Goal: Task Accomplishment & Management: Complete application form

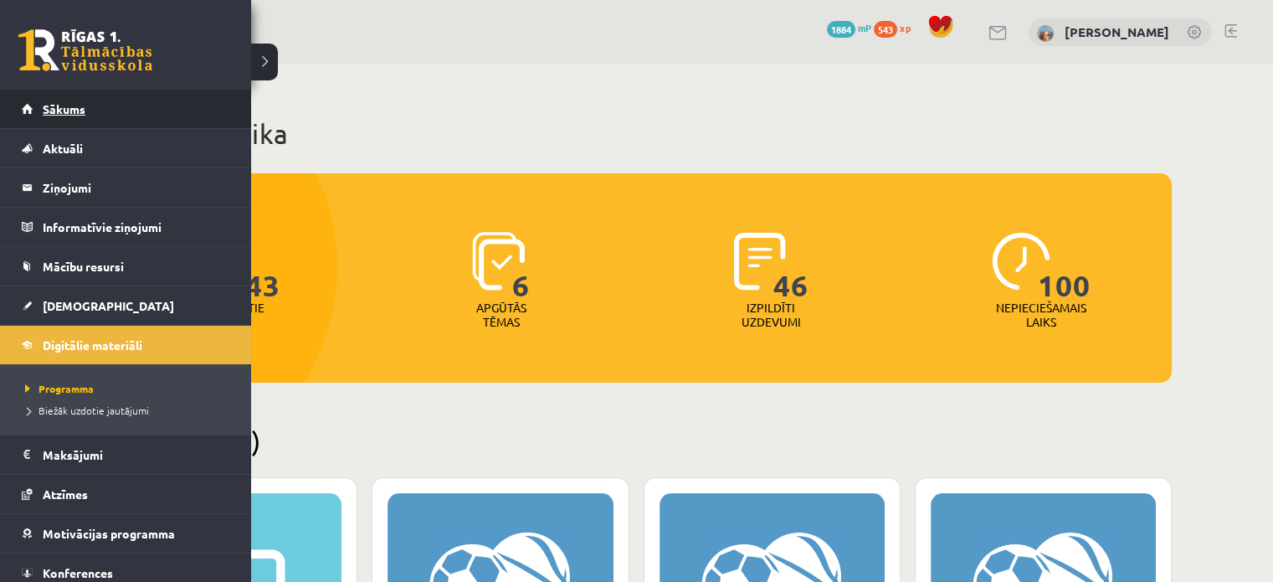
click at [57, 114] on span "Sākums" at bounding box center [64, 108] width 43 height 15
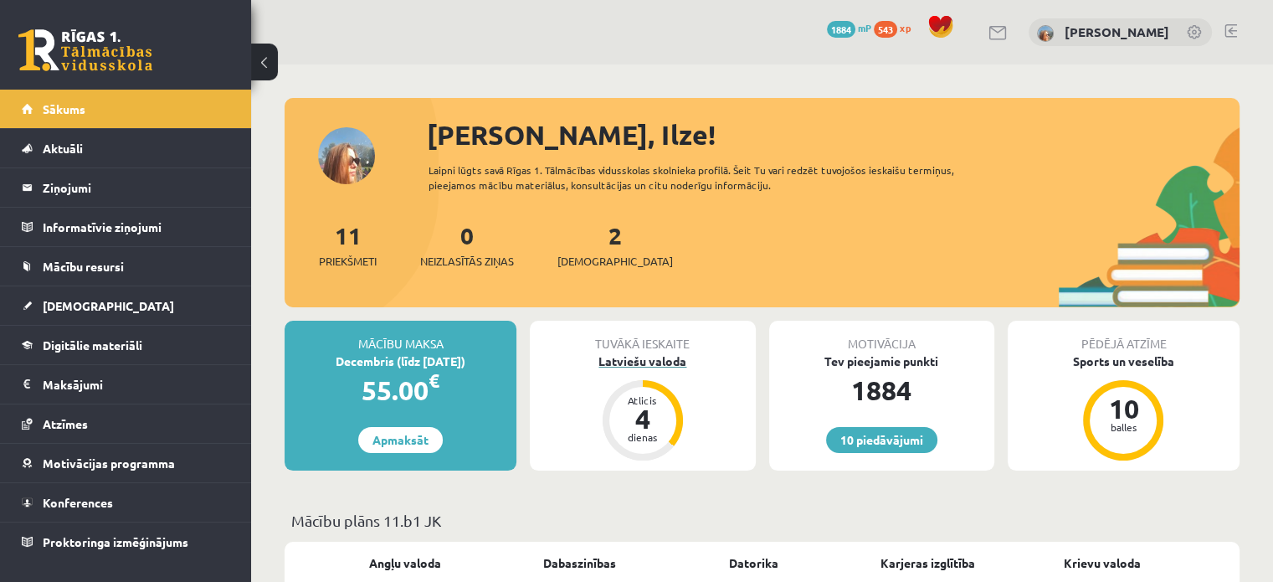
click at [619, 357] on div "Latviešu valoda" at bounding box center [642, 361] width 225 height 18
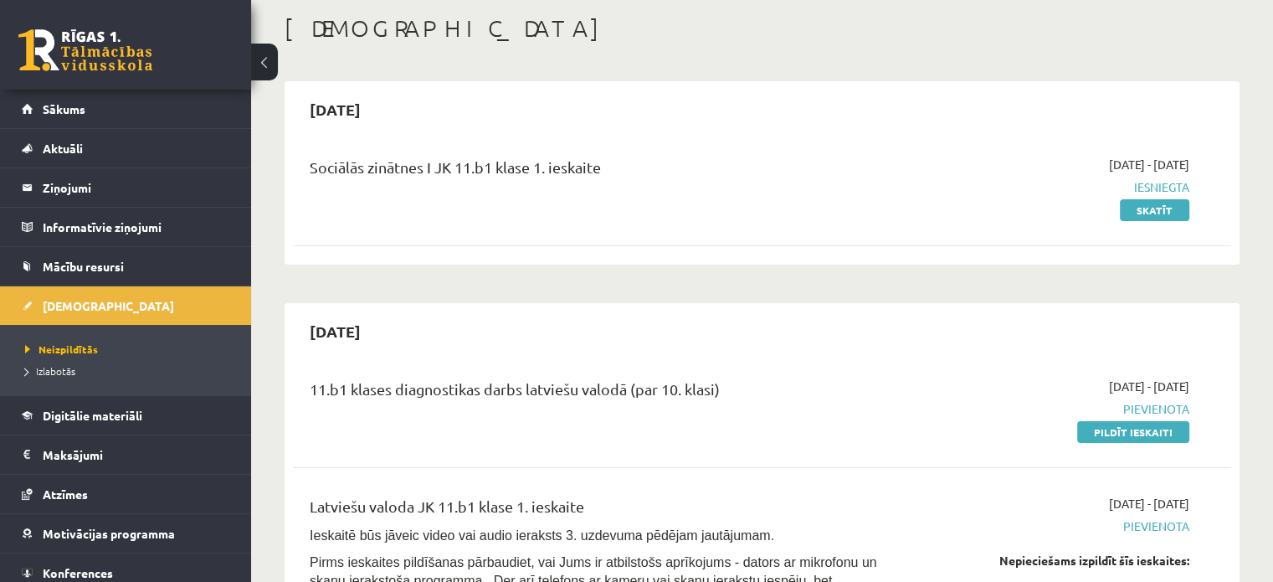
scroll to position [167, 0]
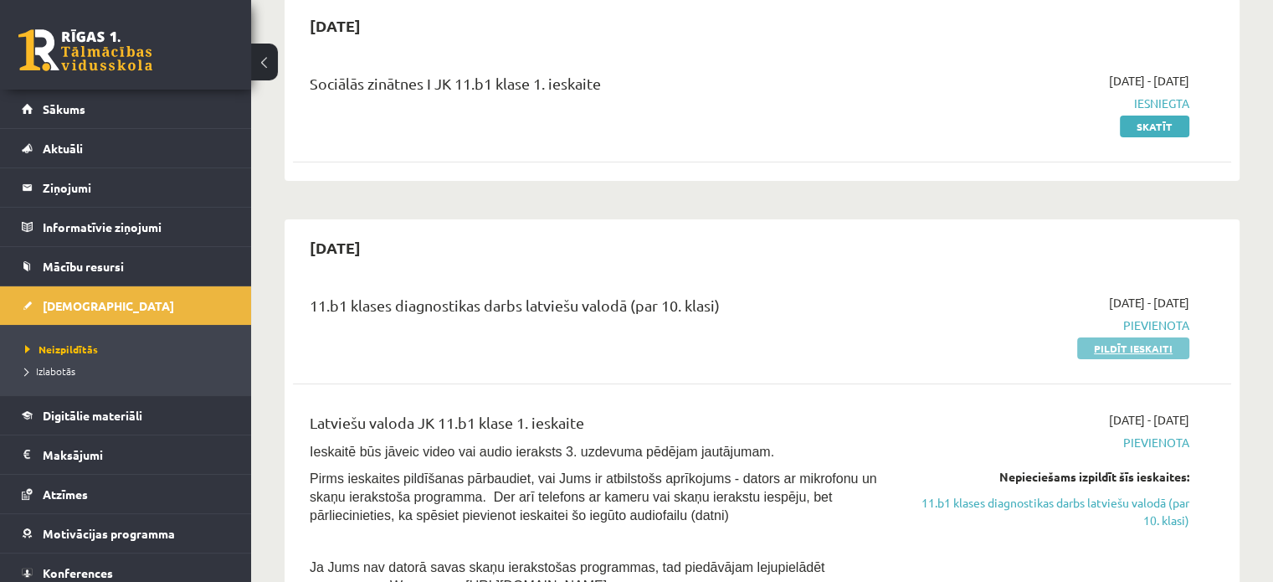
click at [1106, 346] on link "Pildīt ieskaiti" at bounding box center [1133, 348] width 112 height 22
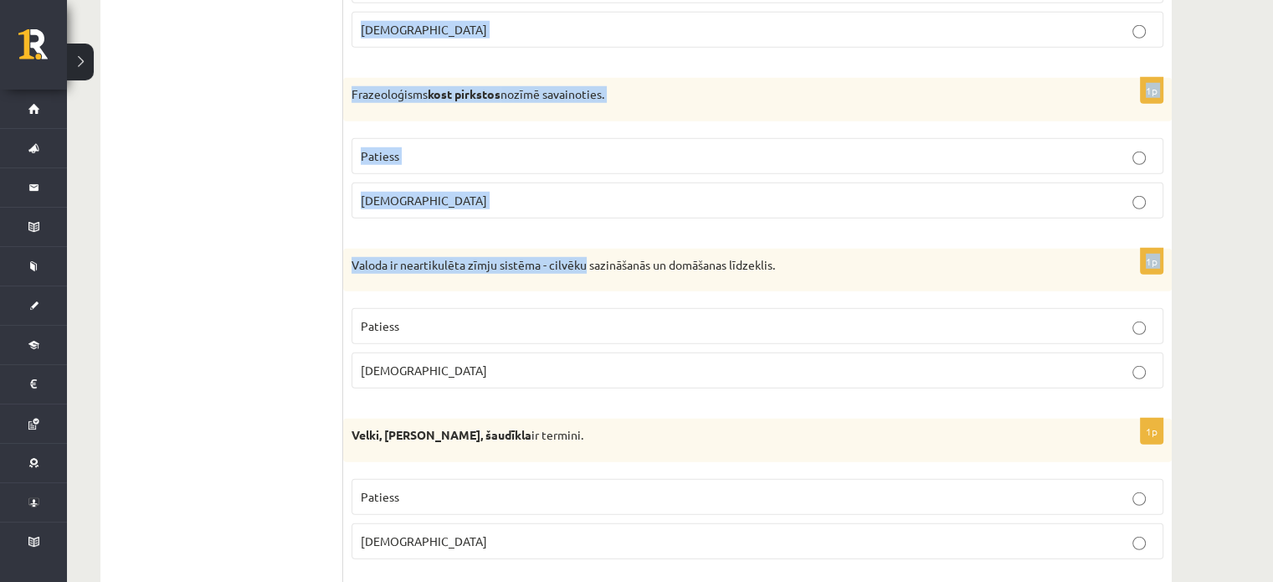
scroll to position [4938, 0]
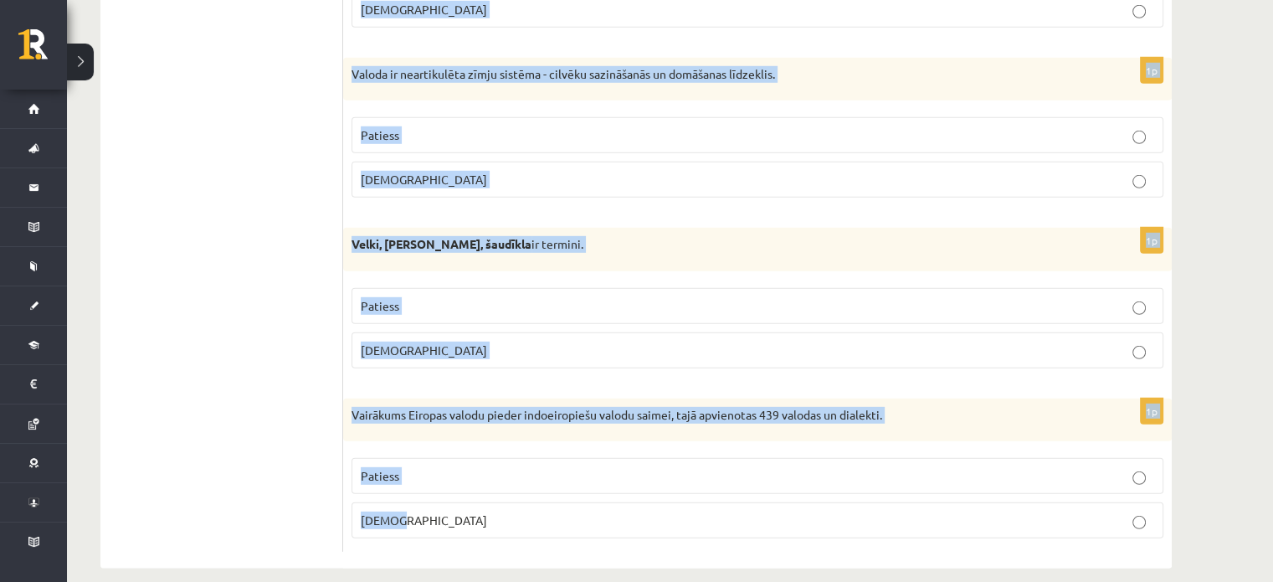
drag, startPoint x: 359, startPoint y: 225, endPoint x: 687, endPoint y: 501, distance: 428.8
copy form "Apgalvojums ir patiess vai nepatiess? 1p Homonīmi ir vārdi ar vienādu skanējumu…"
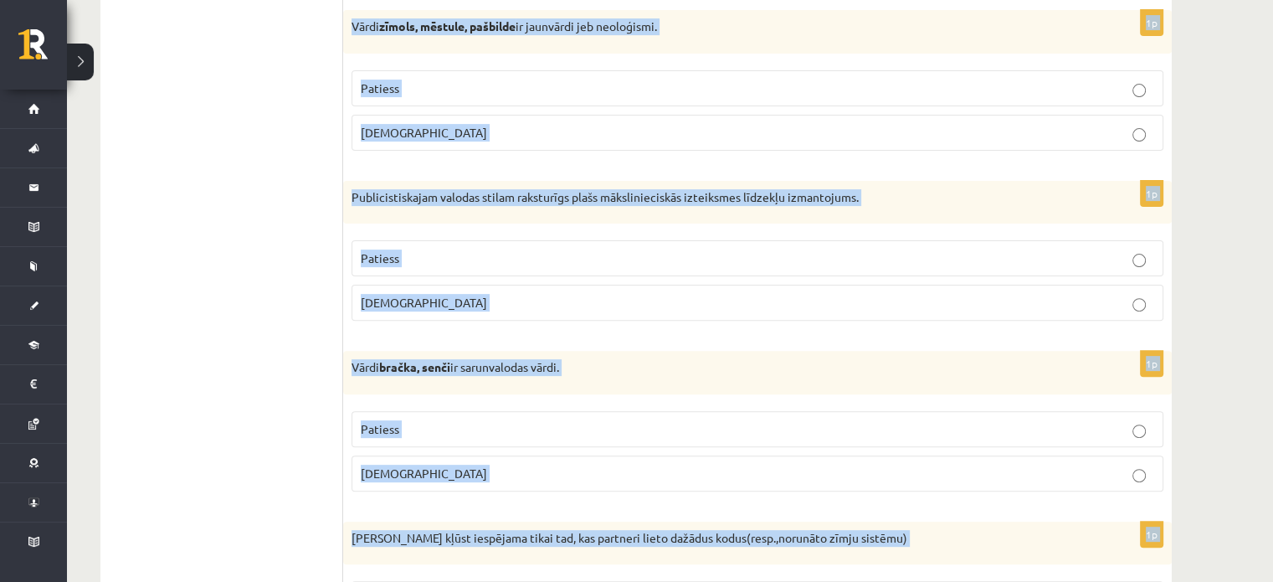
scroll to position [85, 0]
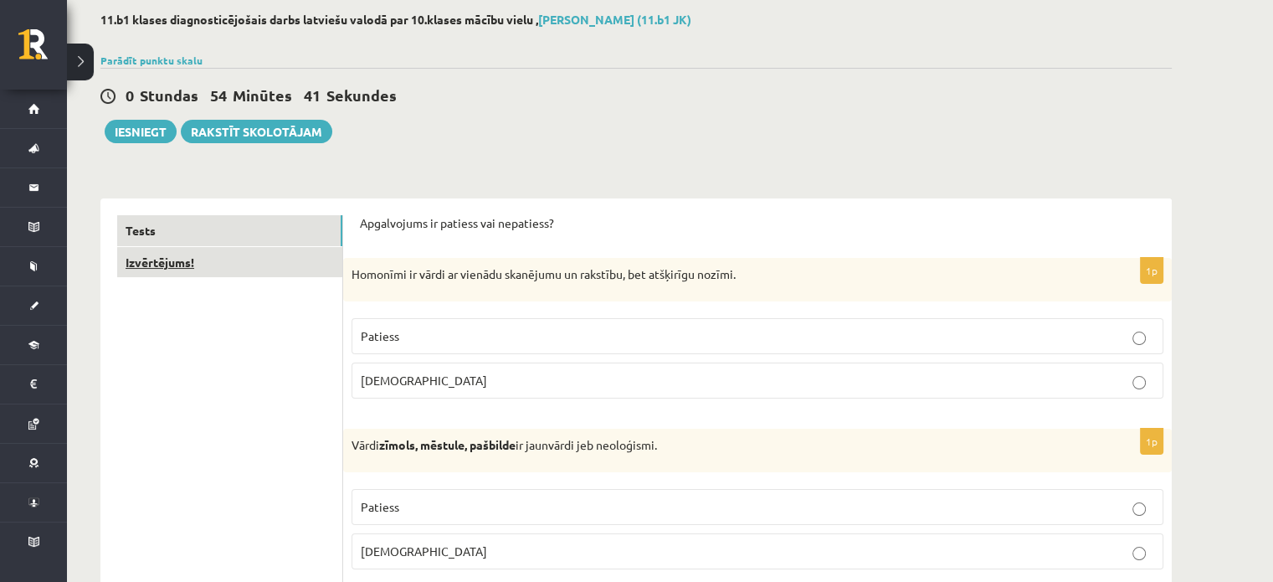
click at [287, 259] on link "Izvērtējums!" at bounding box center [229, 262] width 225 height 31
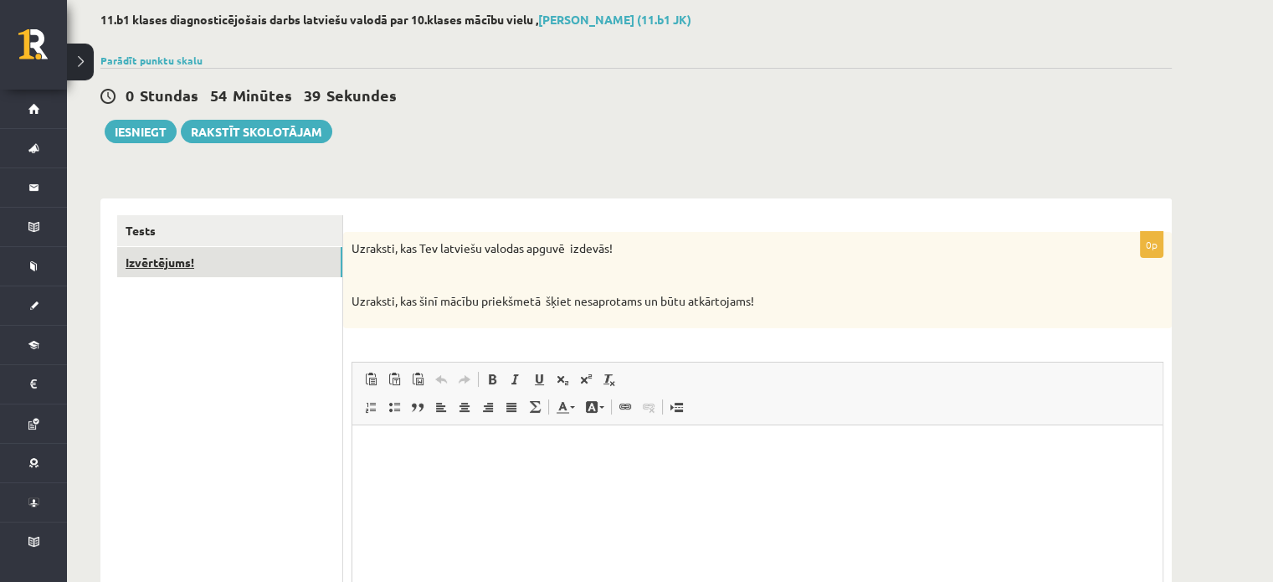
scroll to position [0, 0]
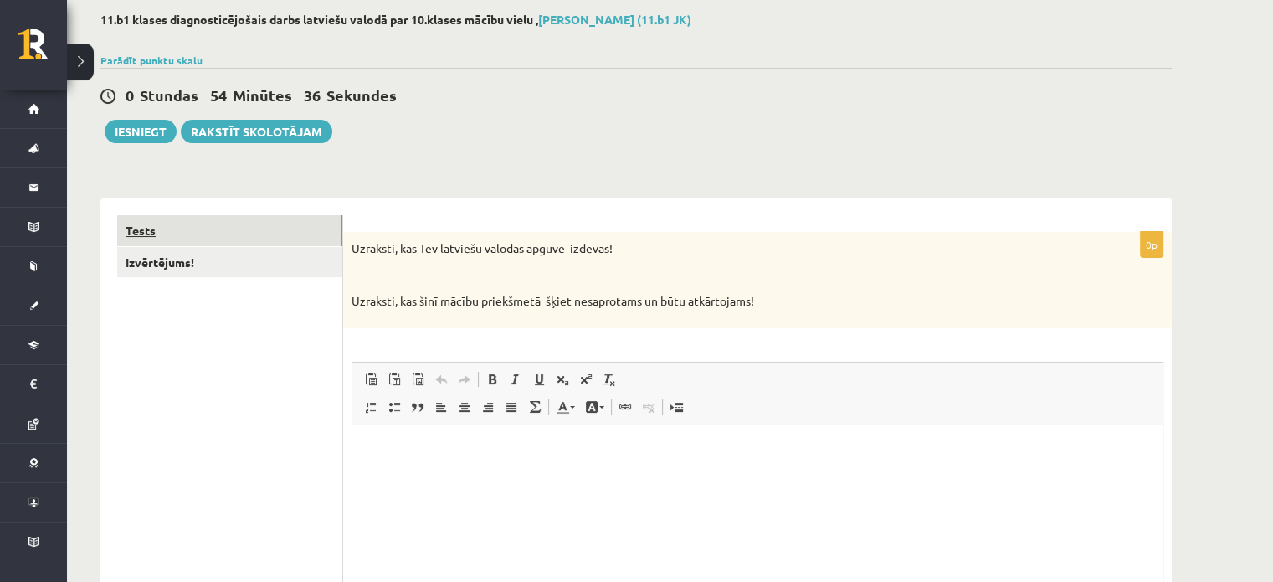
click at [251, 232] on link "Tests" at bounding box center [229, 230] width 225 height 31
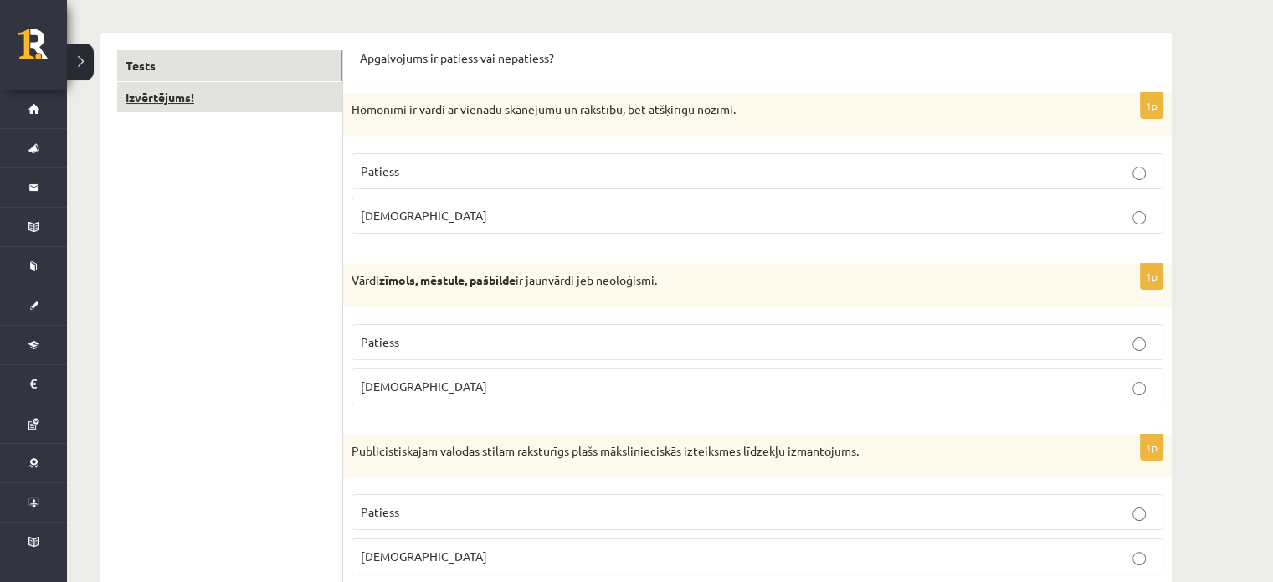
scroll to position [253, 0]
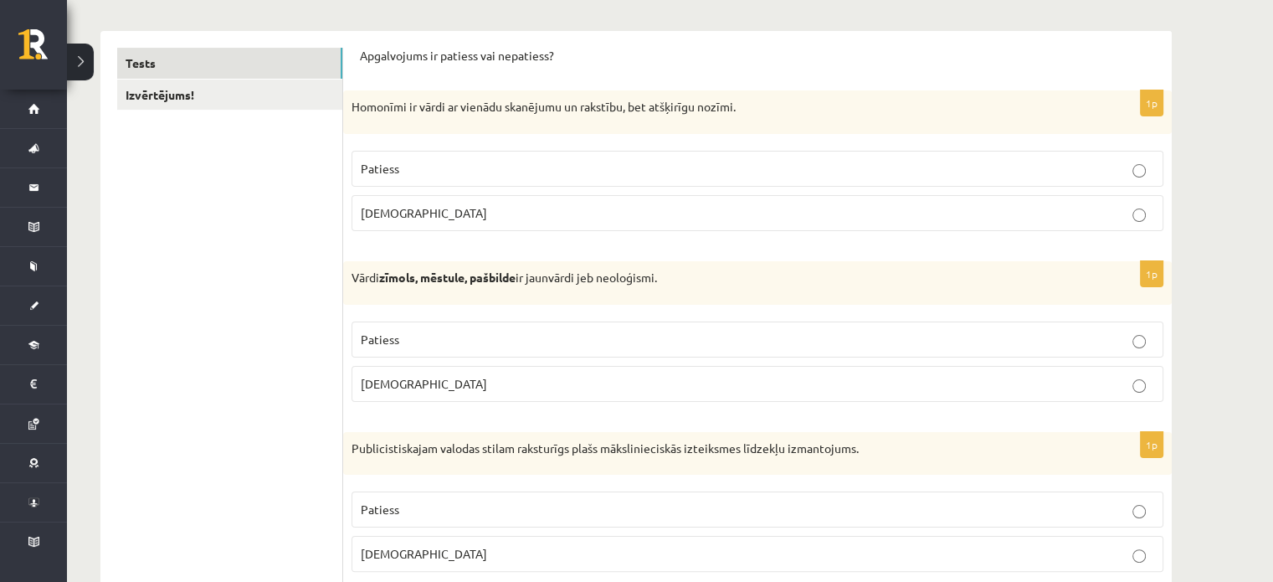
click at [429, 177] on label "Patiess" at bounding box center [757, 169] width 812 height 36
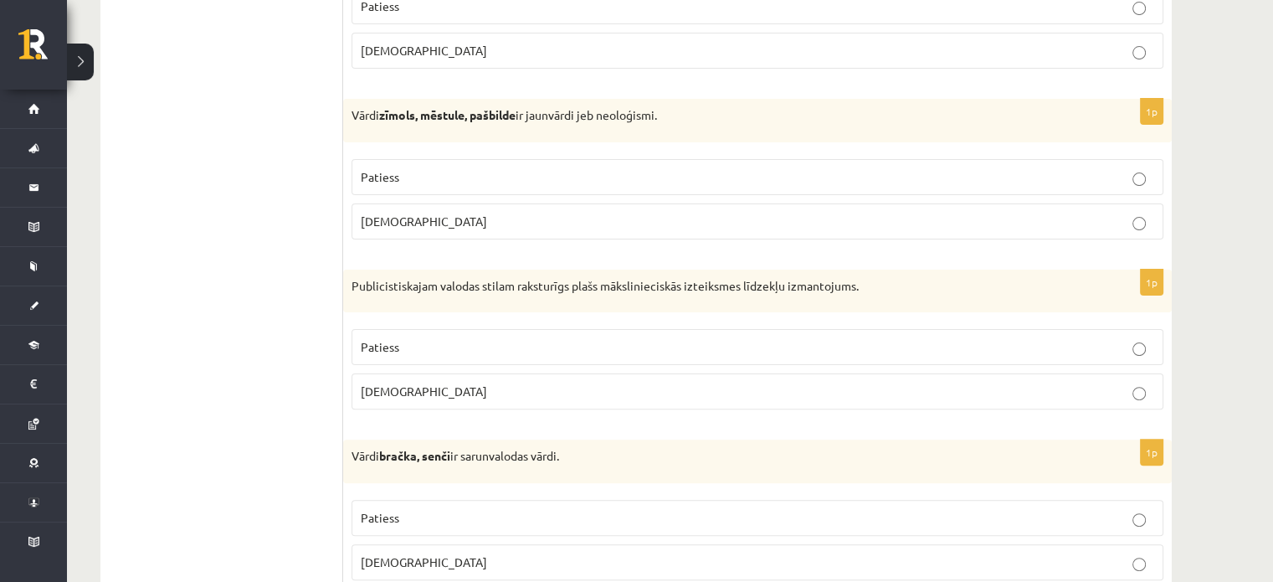
scroll to position [420, 0]
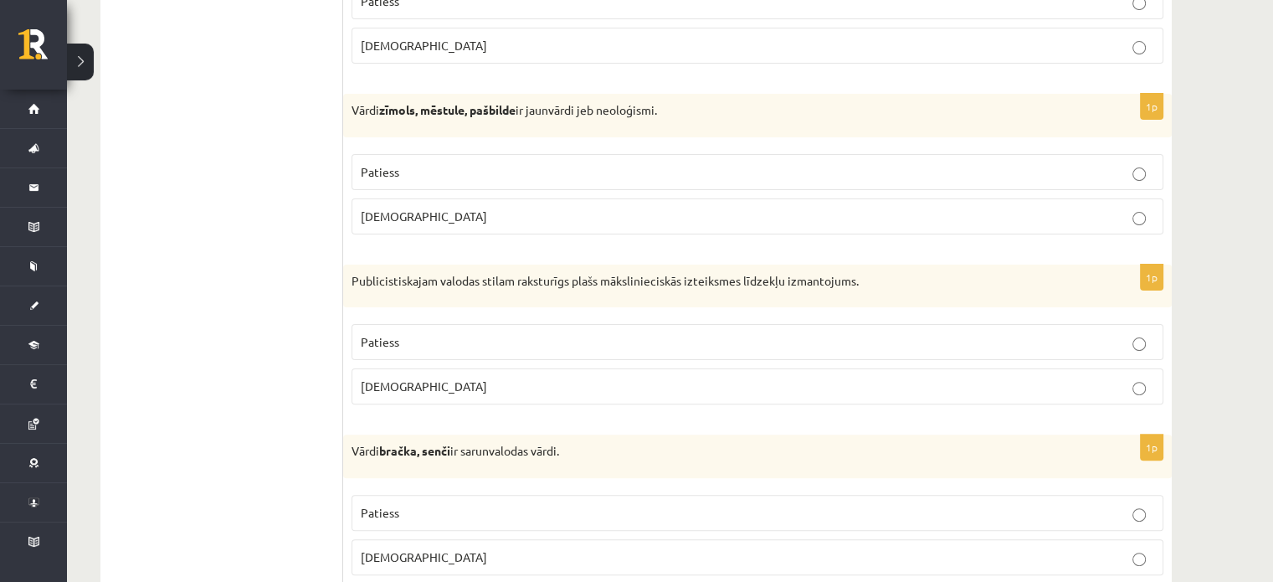
click at [442, 170] on p "Patiess" at bounding box center [757, 172] width 793 height 18
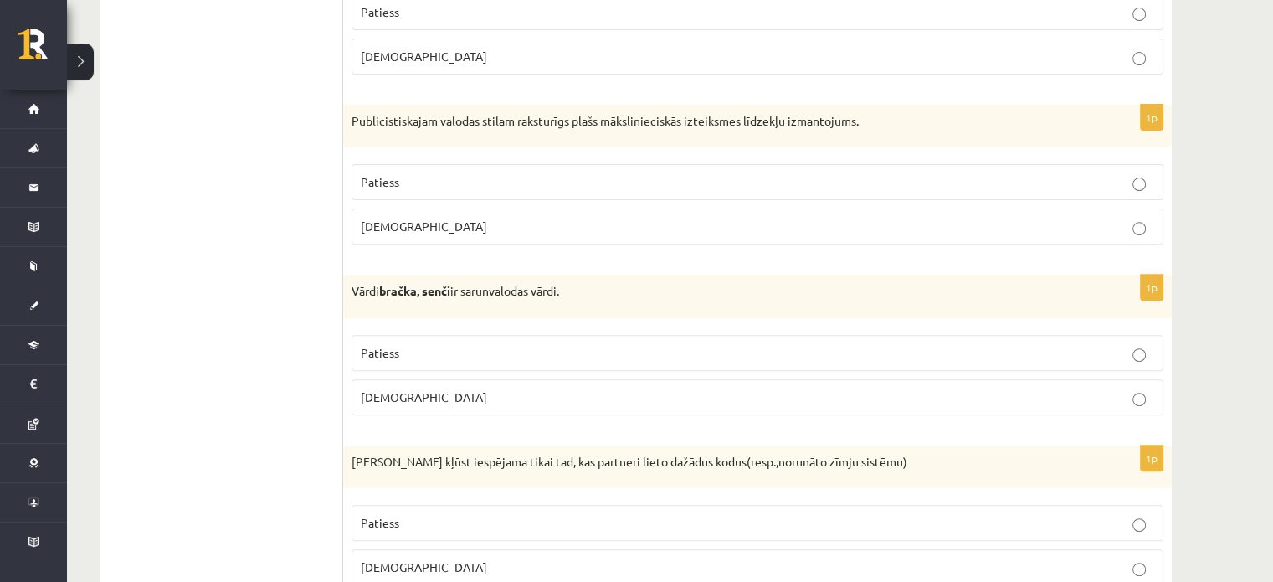
scroll to position [587, 0]
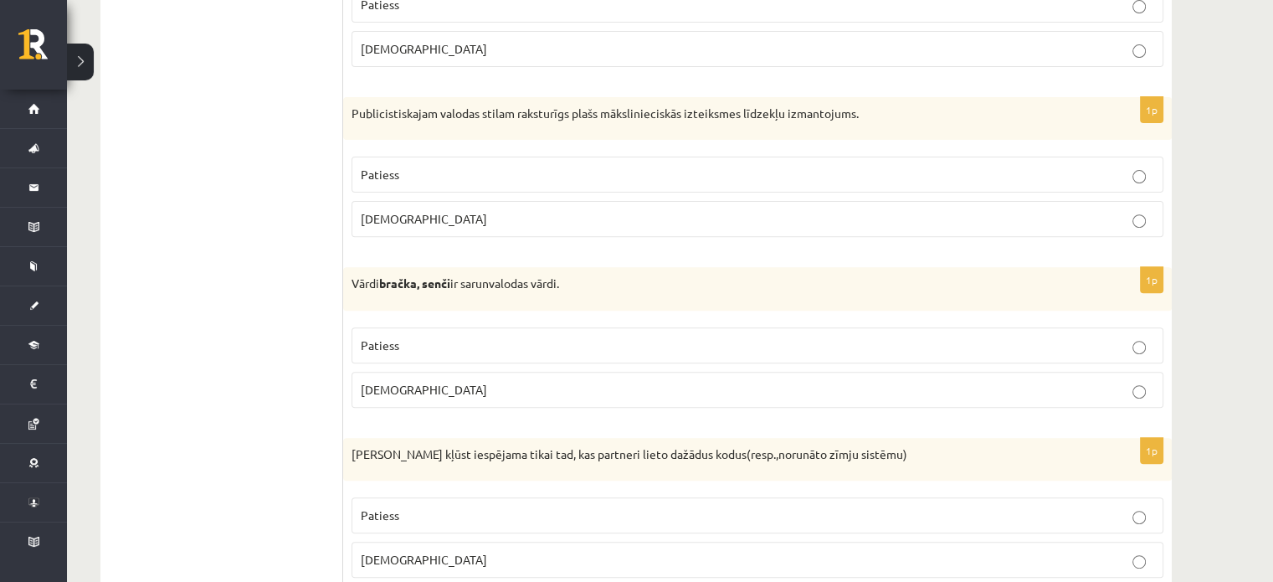
click at [456, 219] on p "Aplams" at bounding box center [757, 219] width 793 height 18
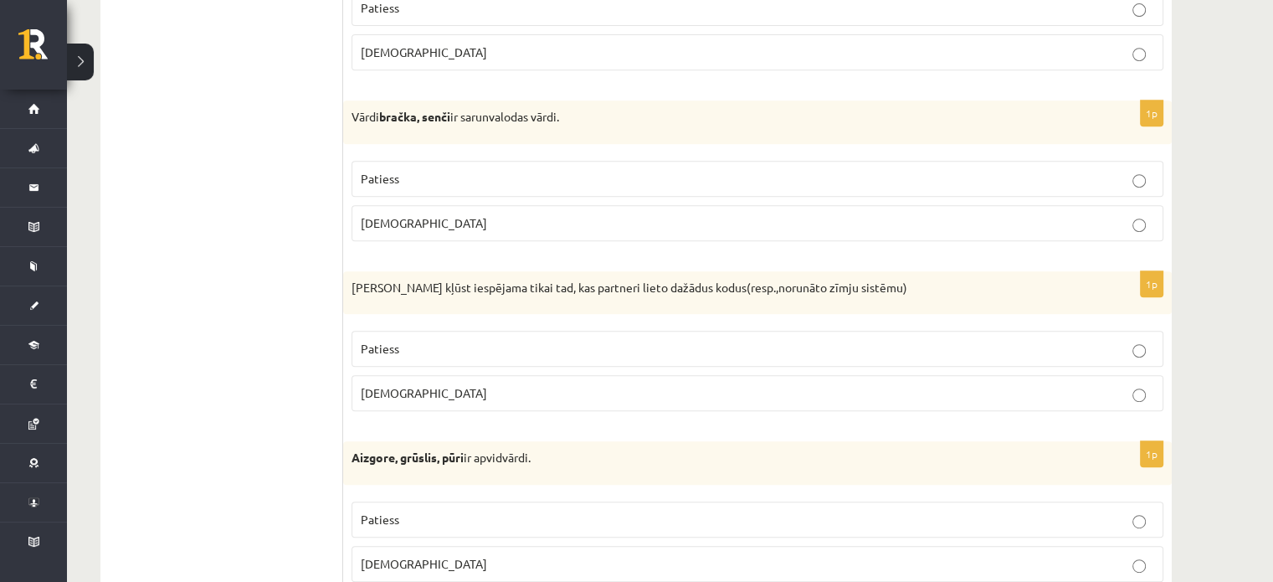
scroll to position [755, 0]
click at [452, 175] on p "Patiess" at bounding box center [757, 178] width 793 height 18
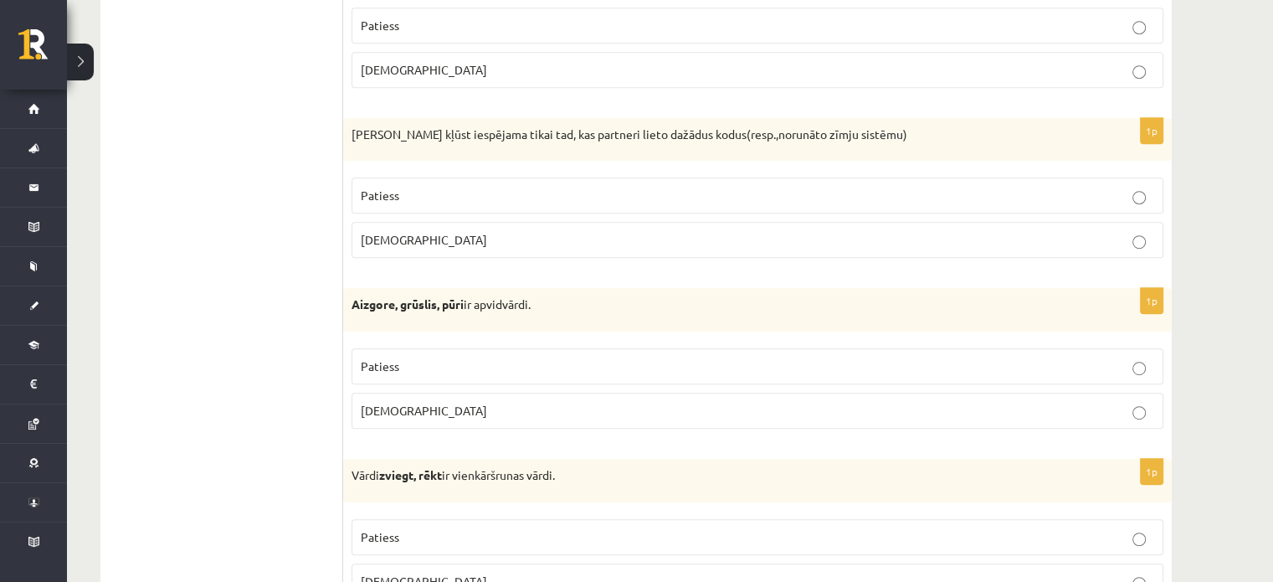
scroll to position [922, 0]
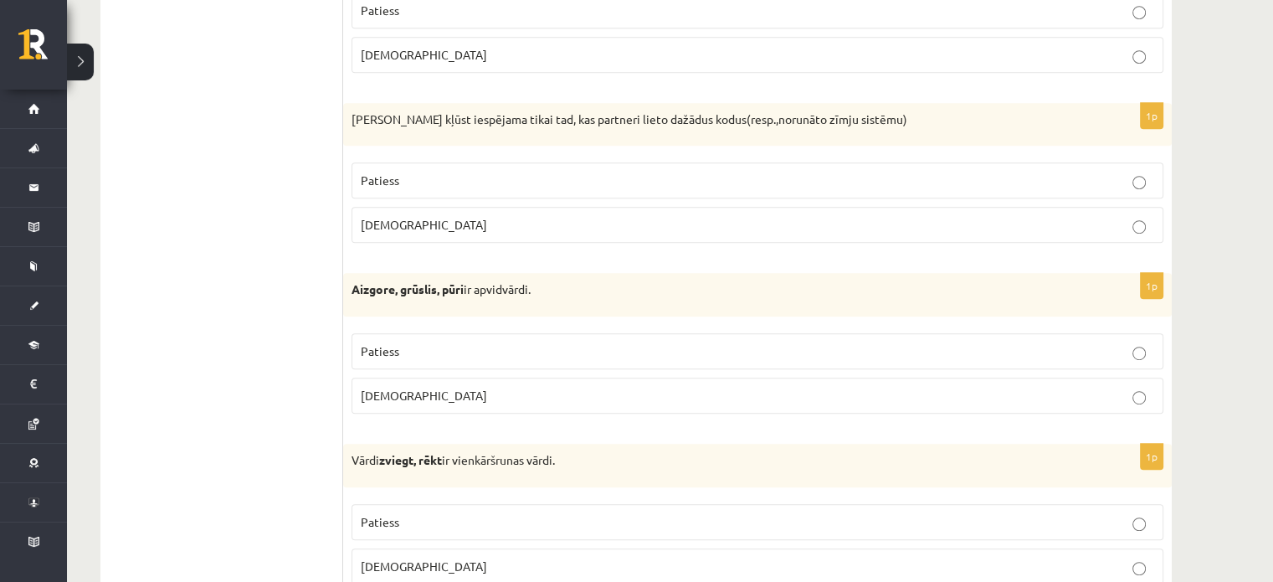
click at [451, 230] on p "Aplams" at bounding box center [757, 225] width 793 height 18
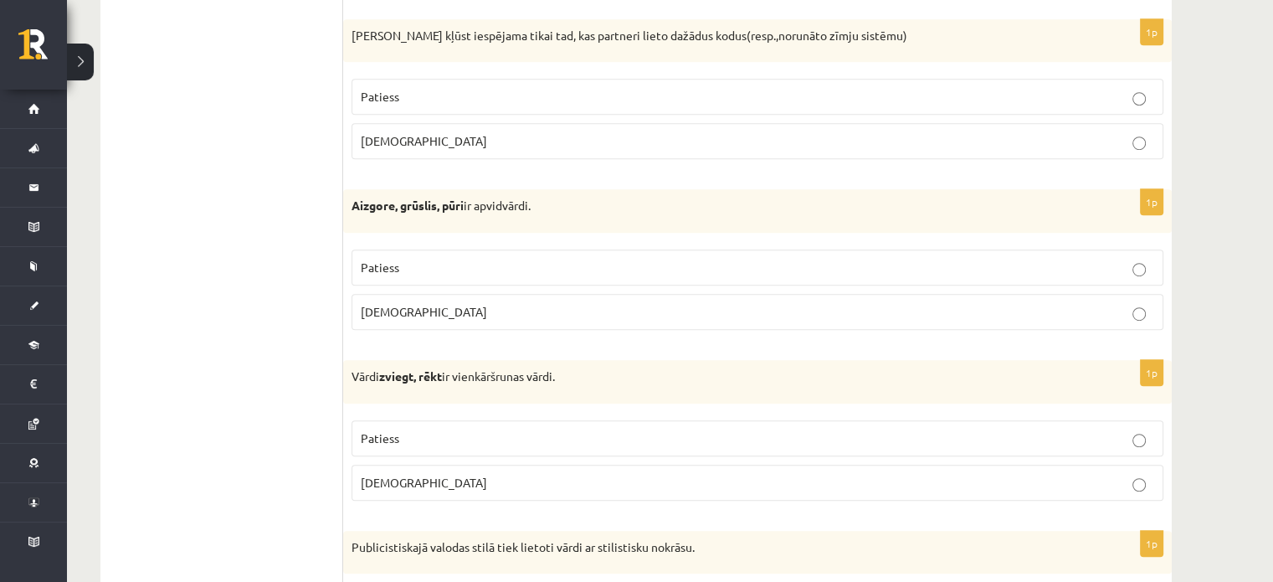
scroll to position [1089, 0]
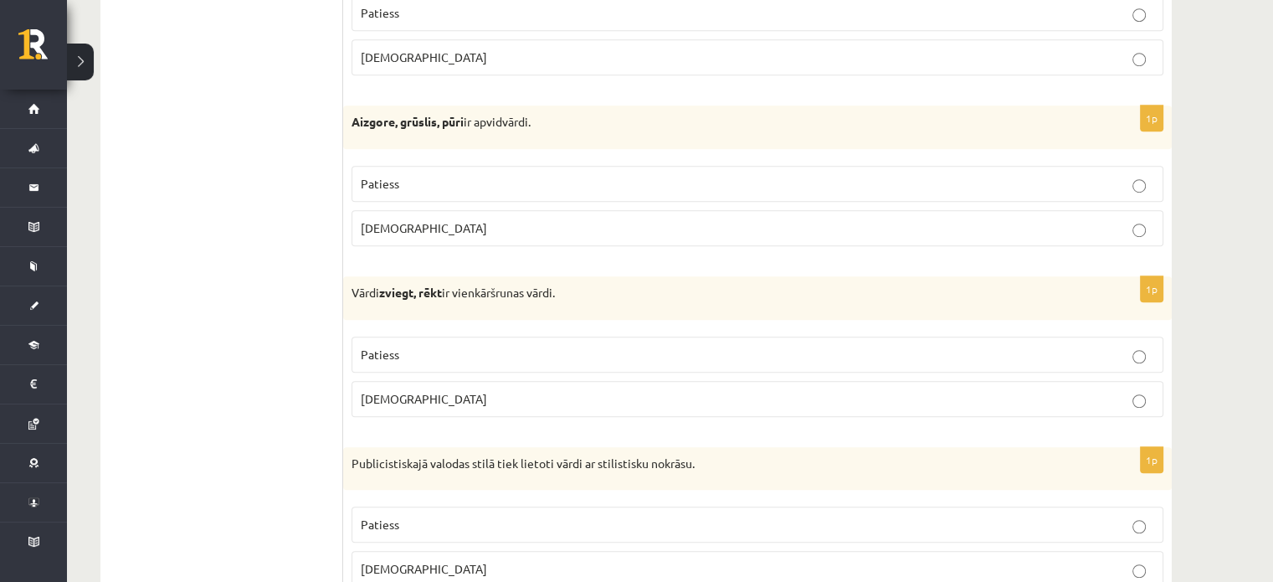
click at [457, 189] on label "Patiess" at bounding box center [757, 184] width 812 height 36
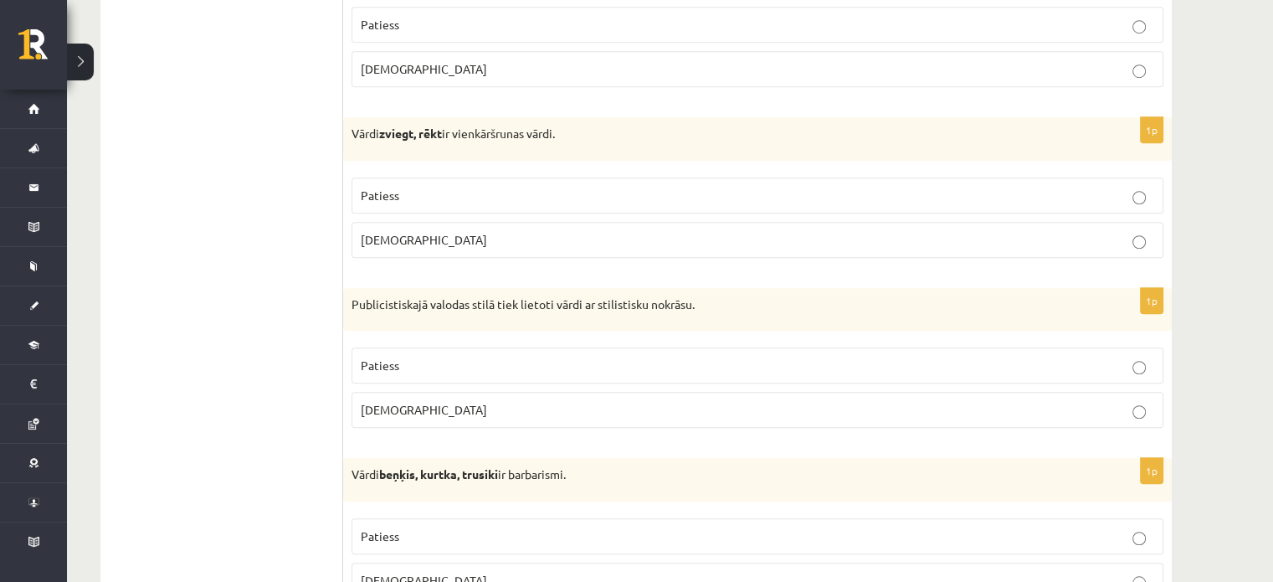
scroll to position [1257, 0]
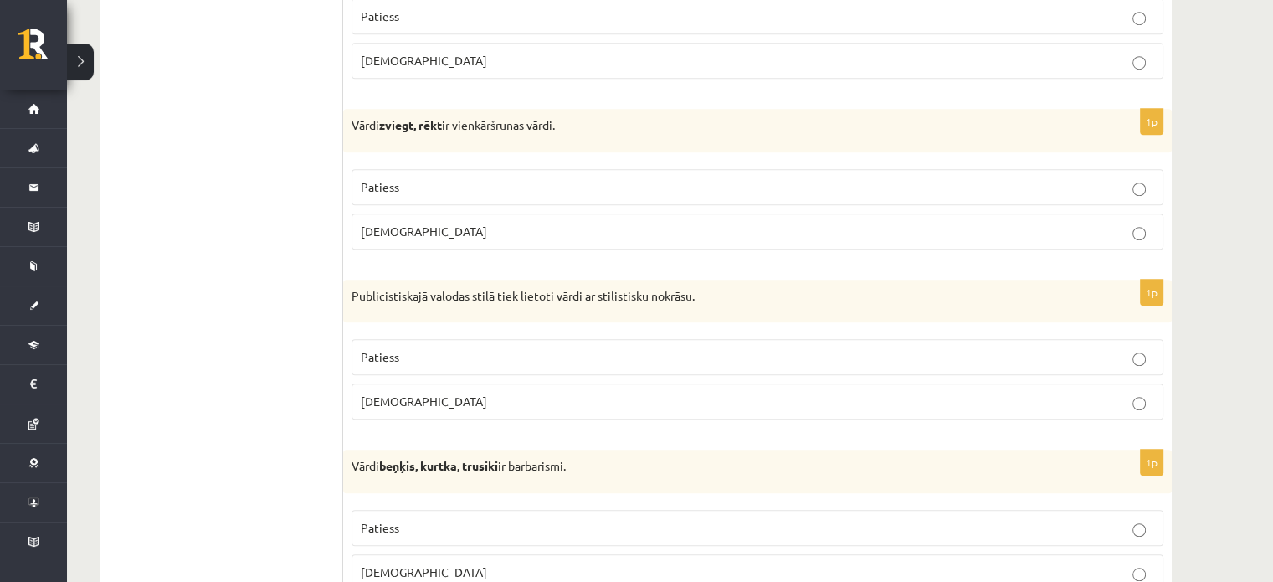
click at [459, 228] on p "Aplams" at bounding box center [757, 232] width 793 height 18
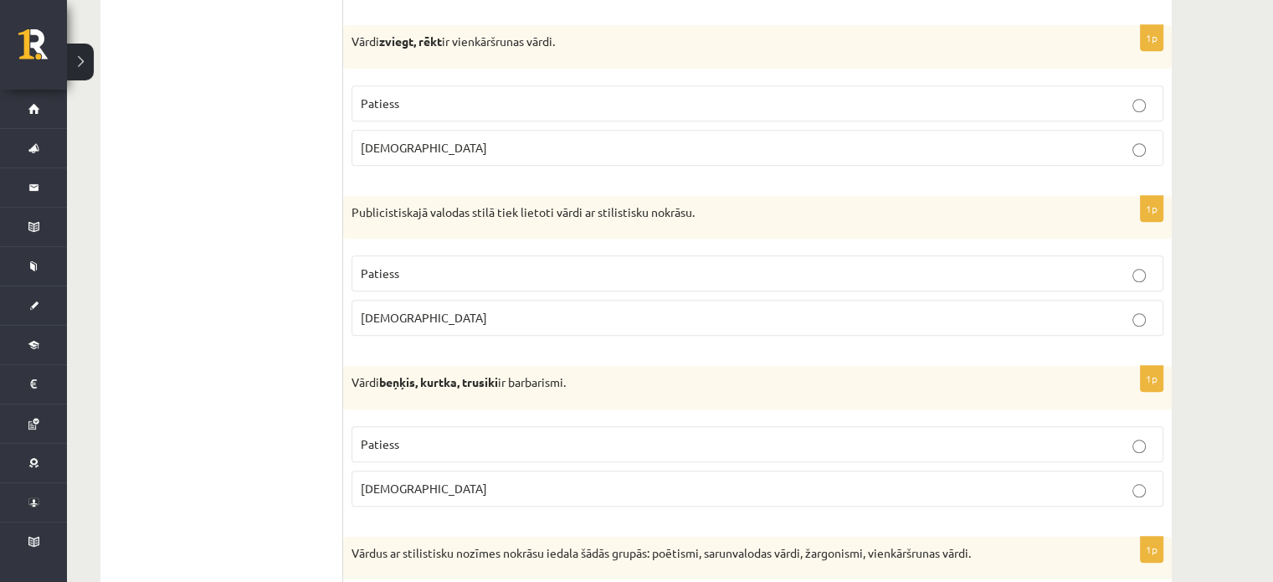
scroll to position [1424, 0]
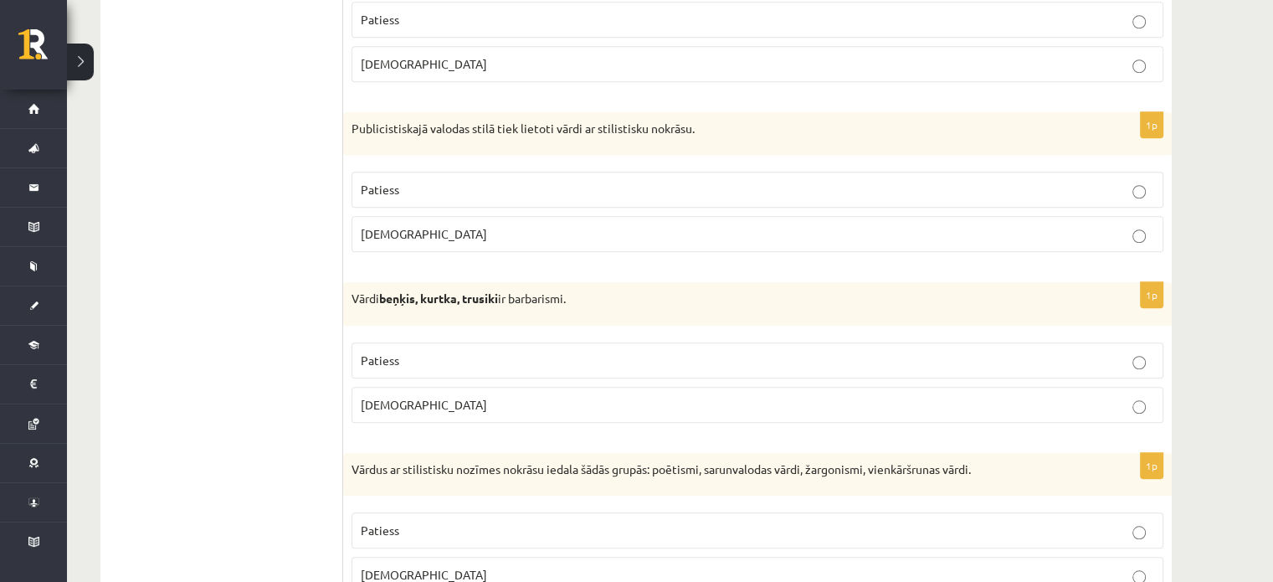
click at [459, 192] on p "Patiess" at bounding box center [757, 190] width 793 height 18
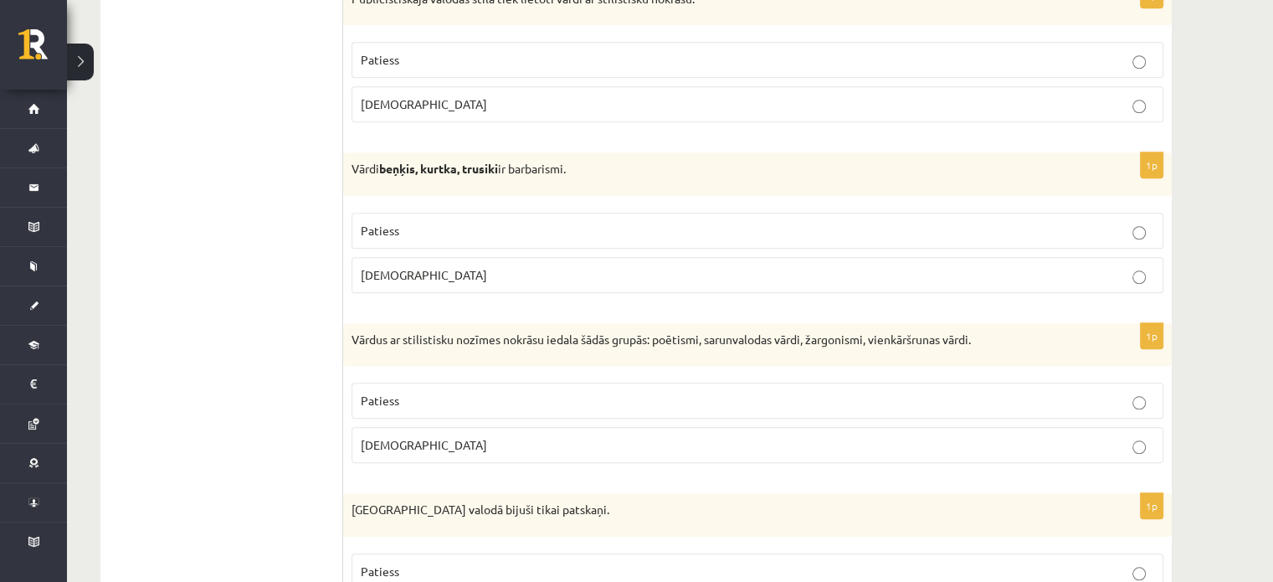
scroll to position [1591, 0]
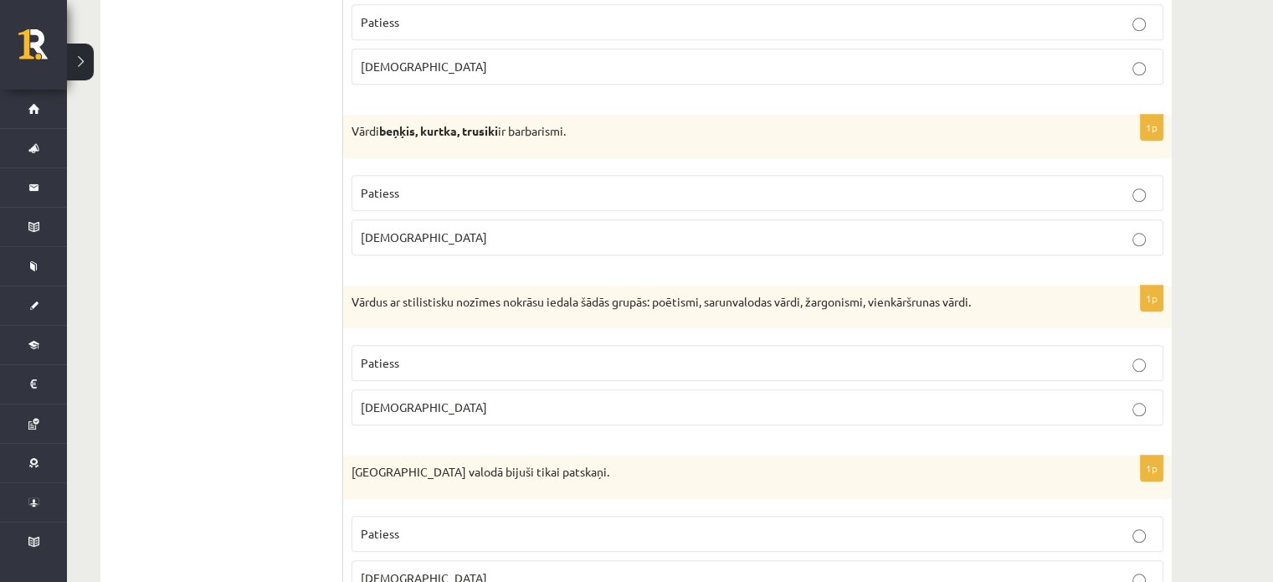
click at [452, 205] on fieldset "Patiess Aplams" at bounding box center [757, 214] width 812 height 94
click at [452, 197] on label "Patiess" at bounding box center [757, 193] width 812 height 36
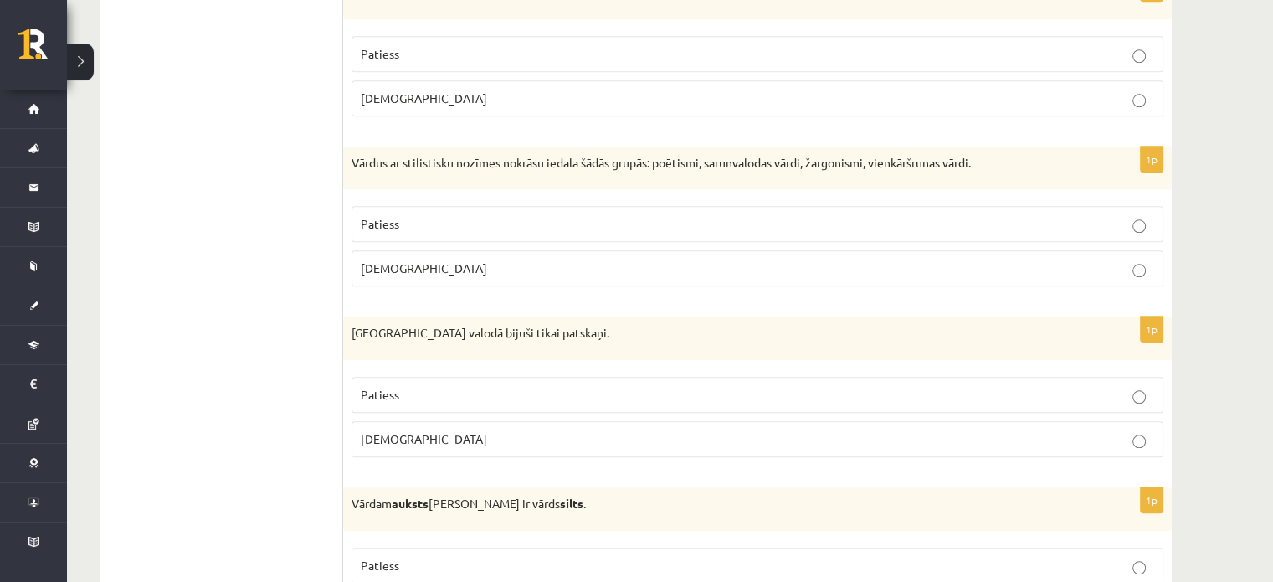
scroll to position [1759, 0]
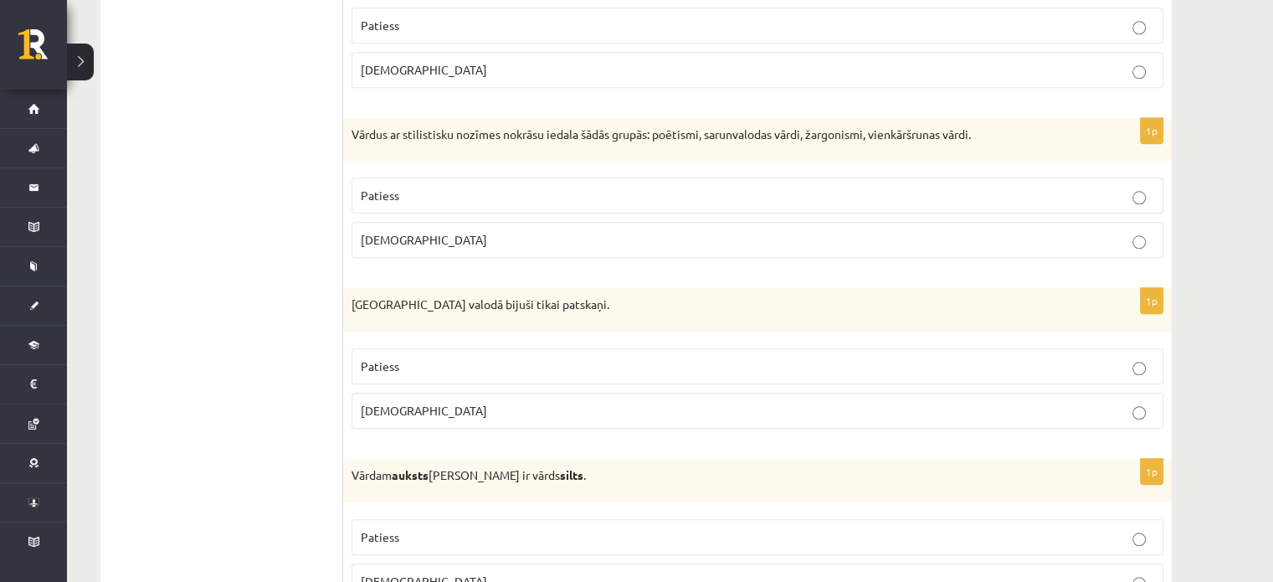
click at [459, 197] on p "Patiess" at bounding box center [757, 196] width 793 height 18
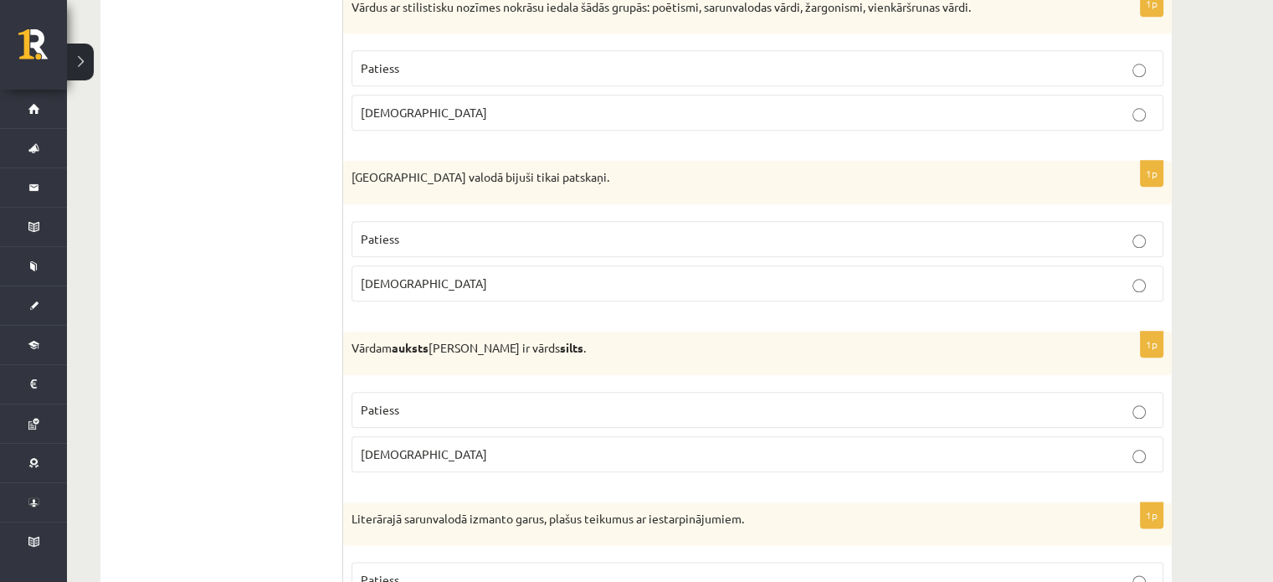
scroll to position [1926, 0]
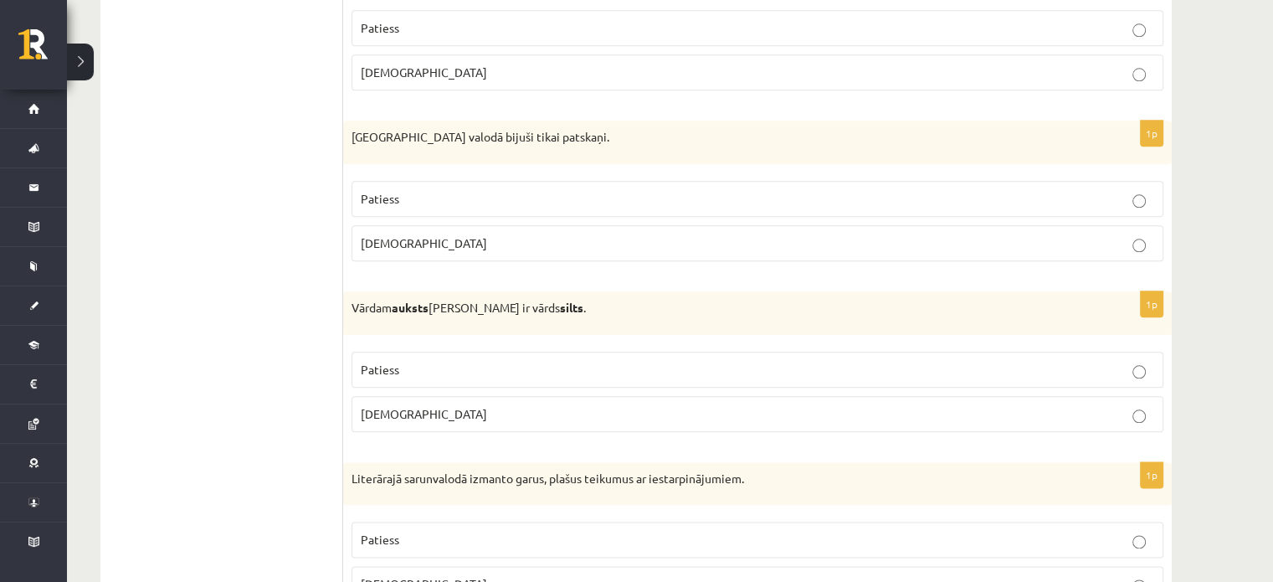
click at [459, 225] on label "Aplams" at bounding box center [757, 243] width 812 height 36
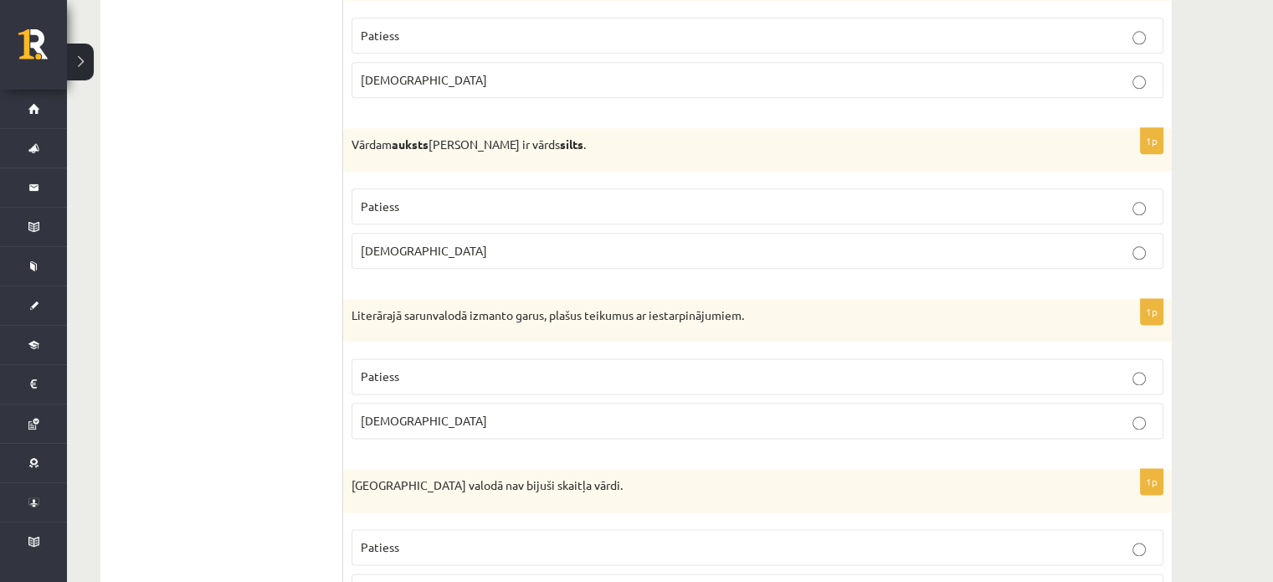
scroll to position [2094, 0]
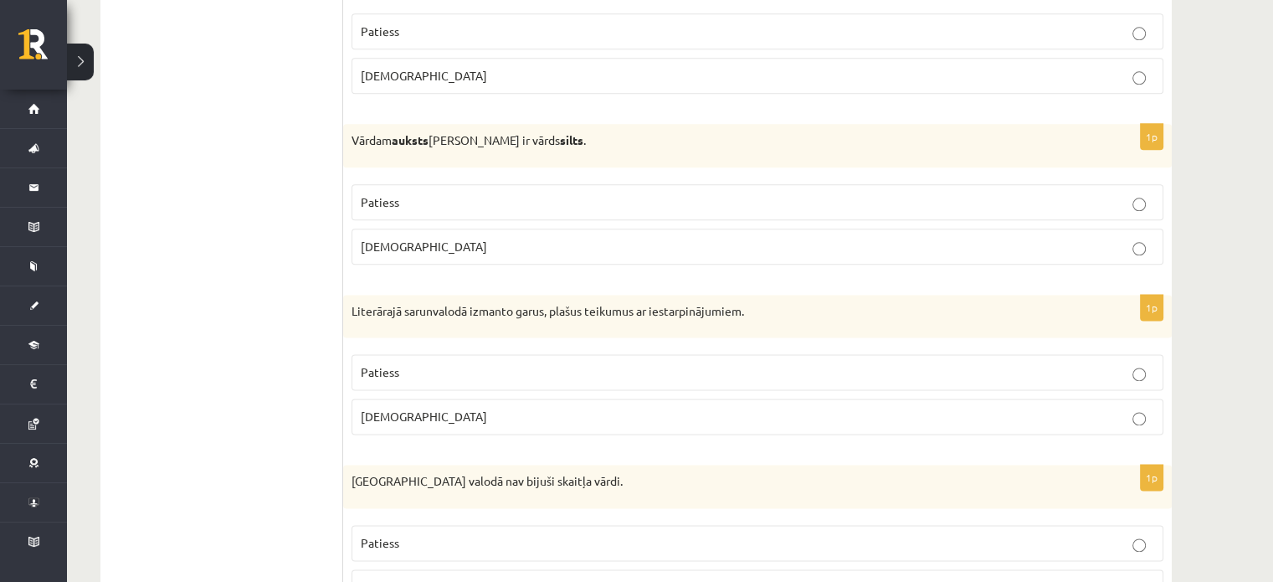
click at [465, 202] on p "Patiess" at bounding box center [757, 202] width 793 height 18
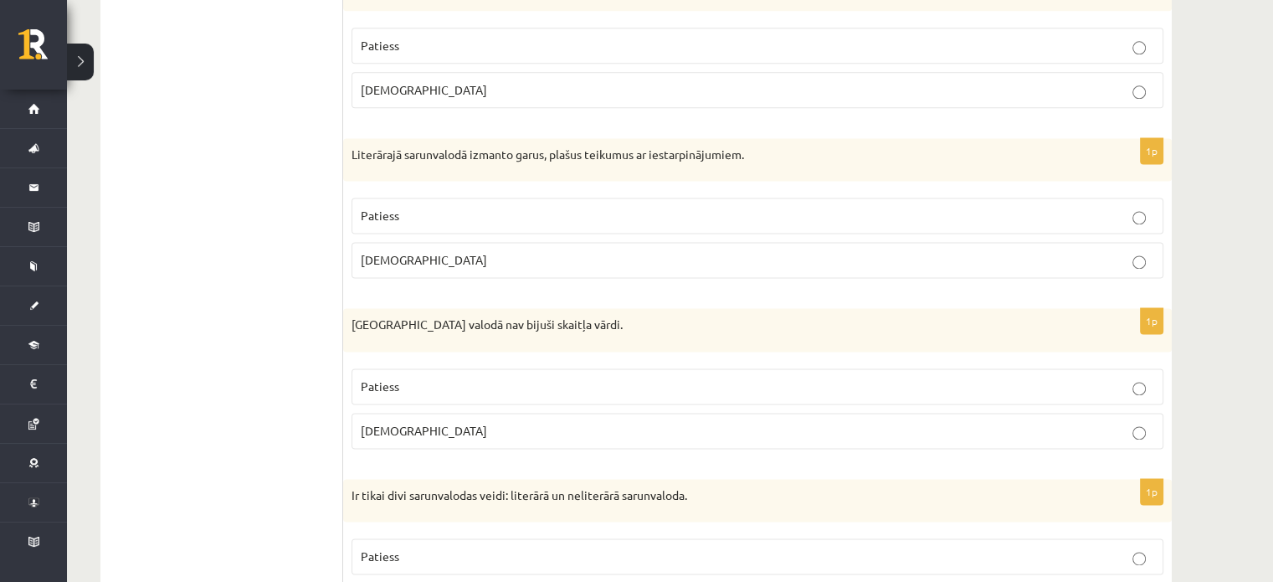
scroll to position [2261, 0]
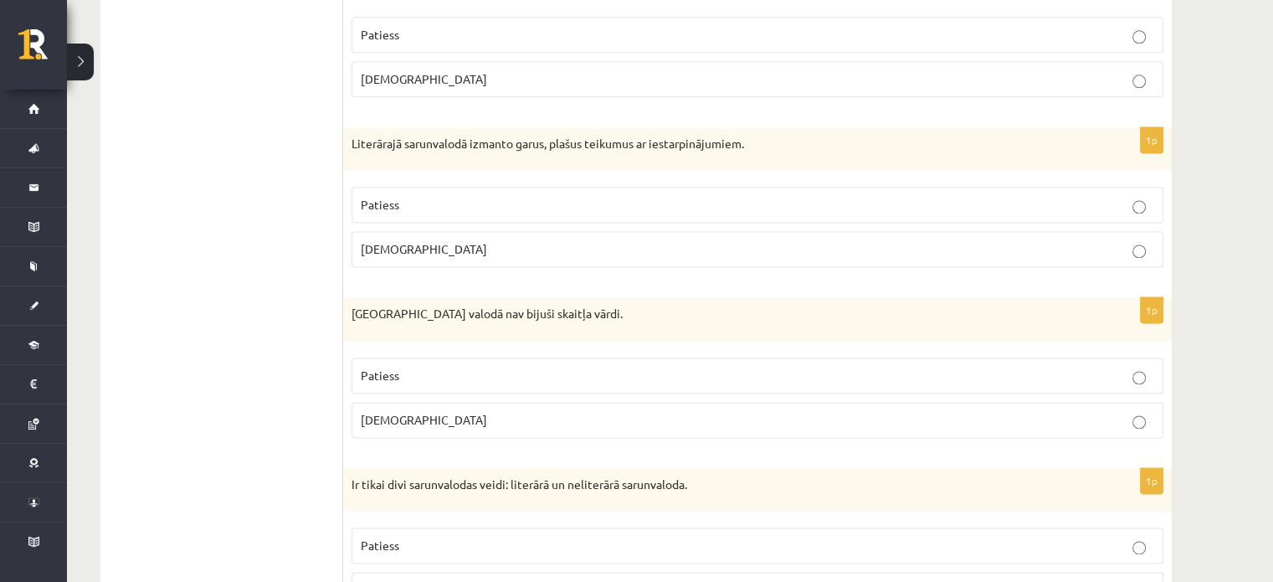
click at [471, 240] on p "Aplams" at bounding box center [757, 249] width 793 height 18
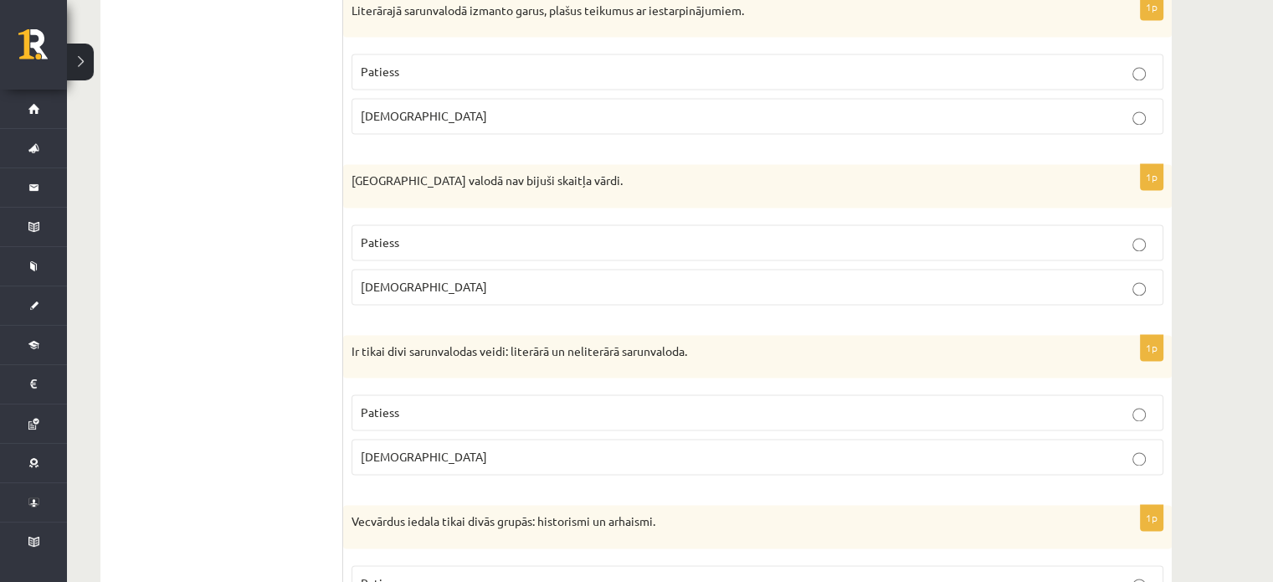
scroll to position [2428, 0]
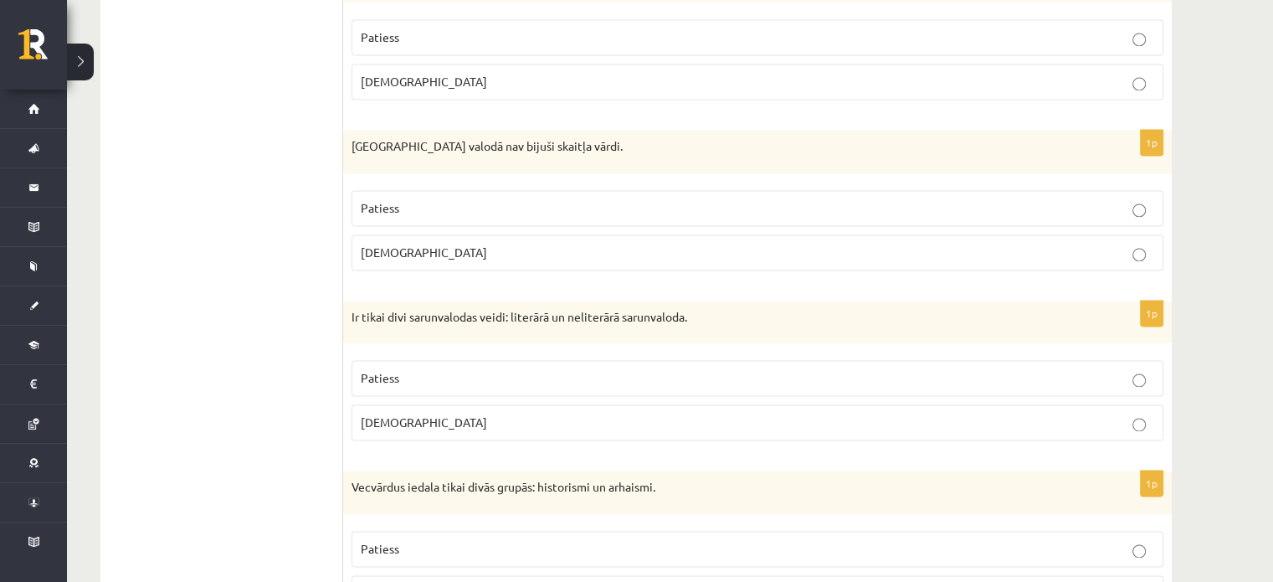
click at [469, 202] on p "Patiess" at bounding box center [757, 208] width 793 height 18
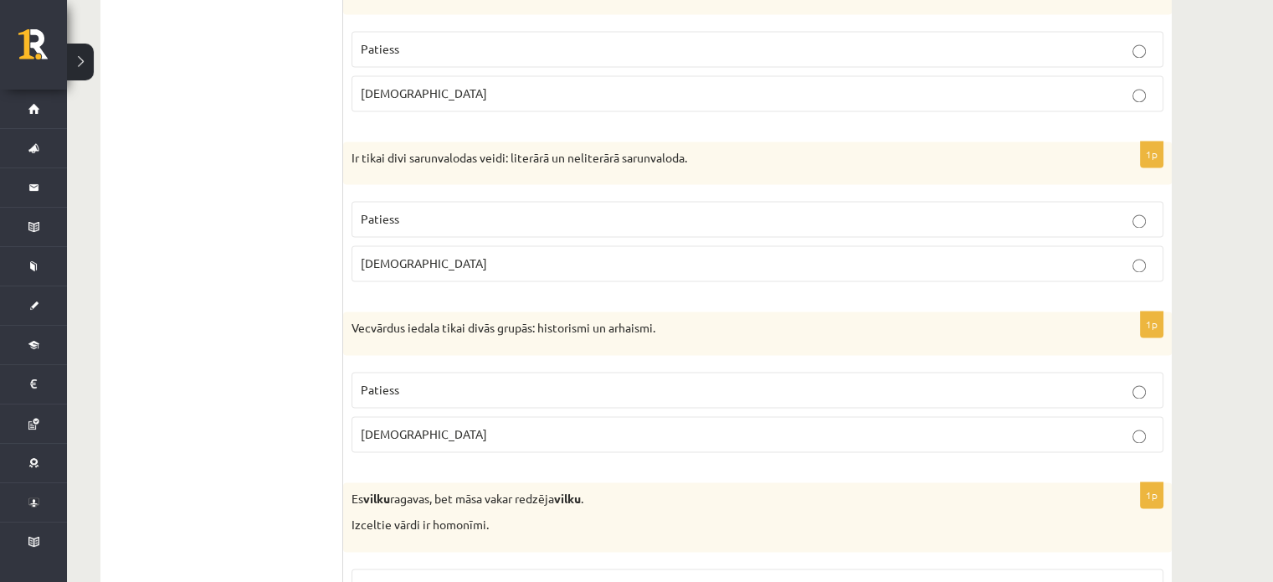
scroll to position [2596, 0]
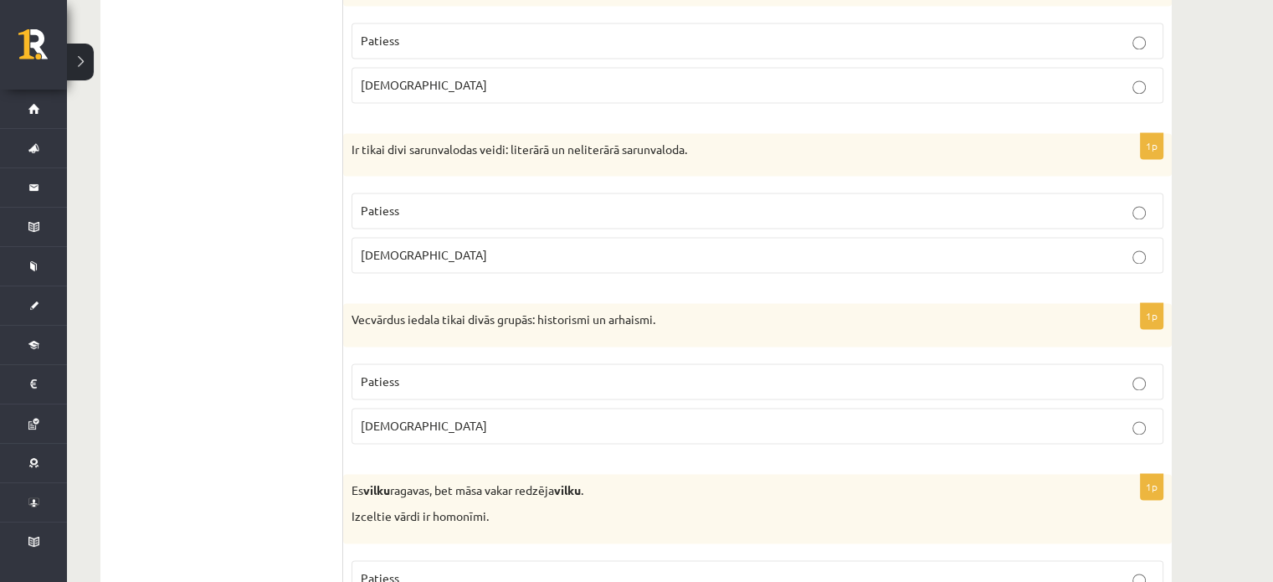
click at [469, 202] on p "Patiess" at bounding box center [757, 211] width 793 height 18
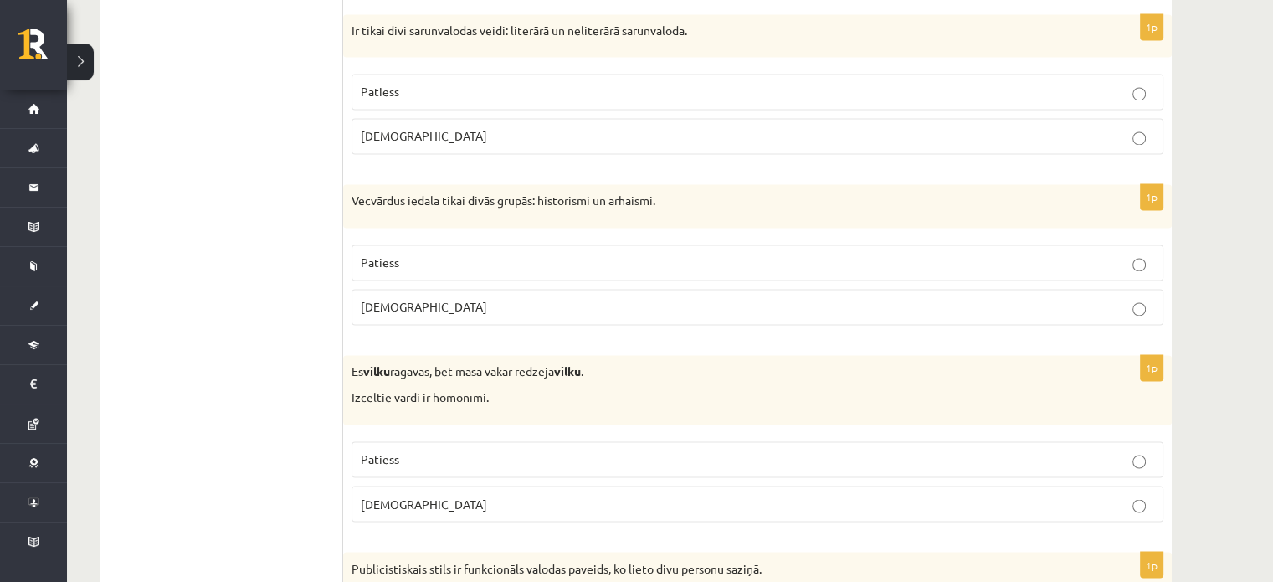
scroll to position [2763, 0]
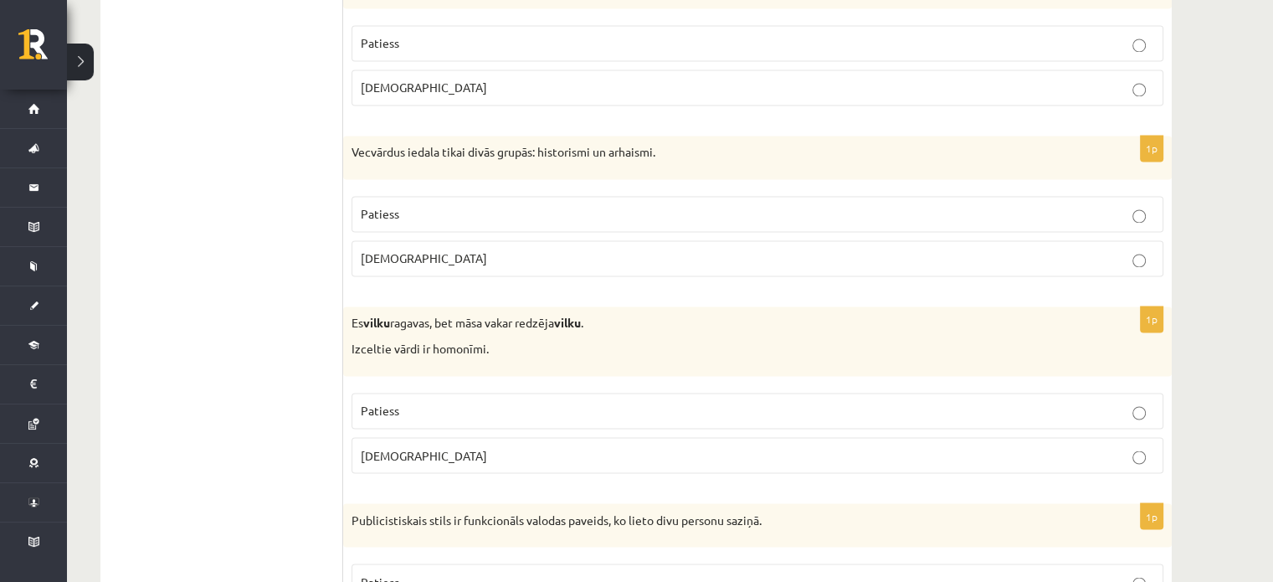
click at [461, 205] on p "Patiess" at bounding box center [757, 214] width 793 height 18
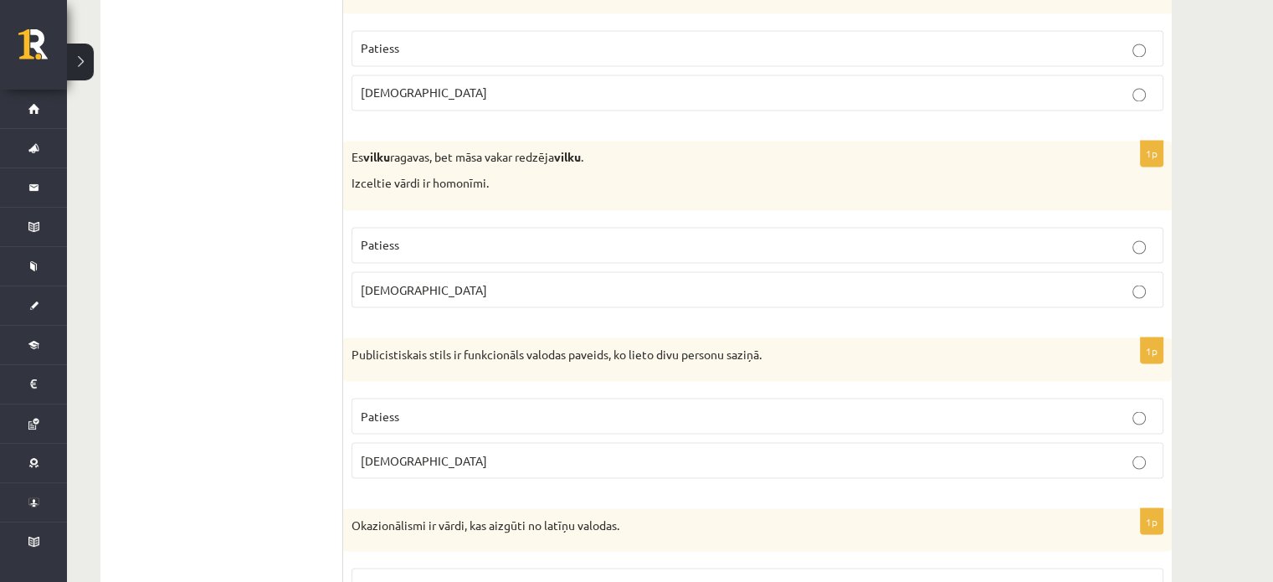
scroll to position [2930, 0]
click at [454, 225] on label "Patiess" at bounding box center [757, 243] width 812 height 36
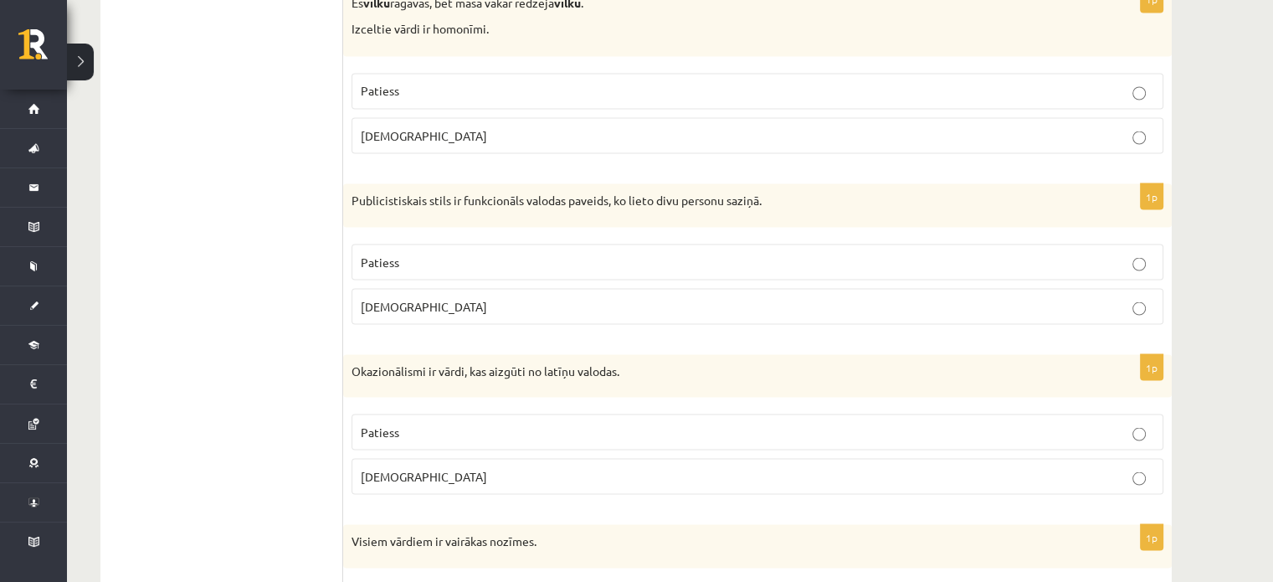
scroll to position [3098, 0]
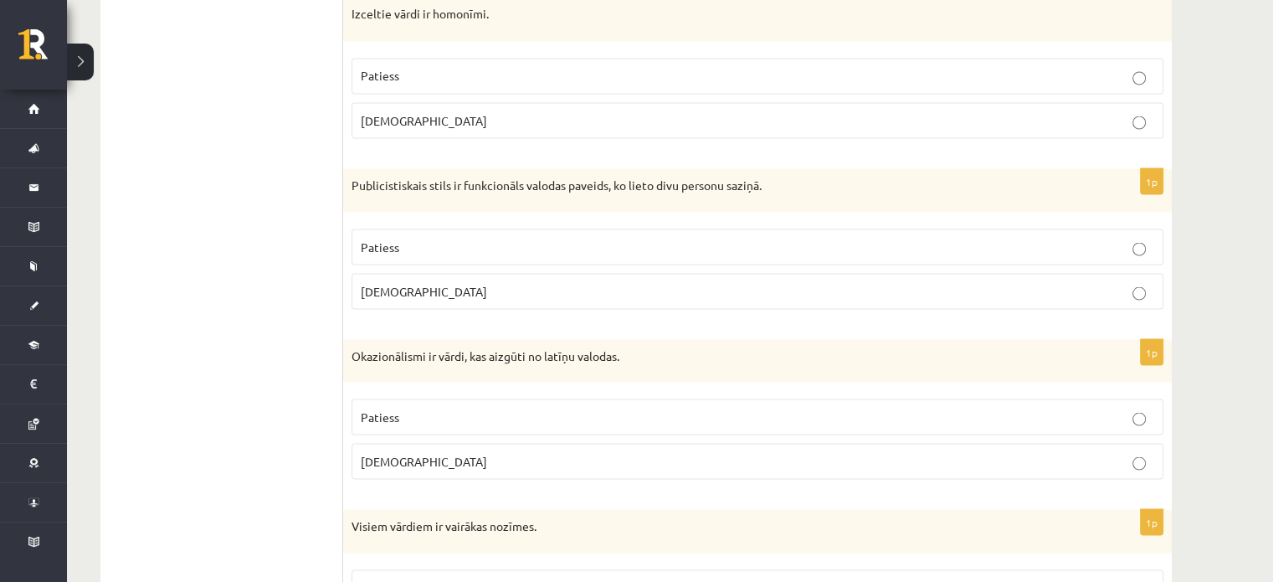
click at [457, 284] on p "Aplams" at bounding box center [757, 291] width 793 height 18
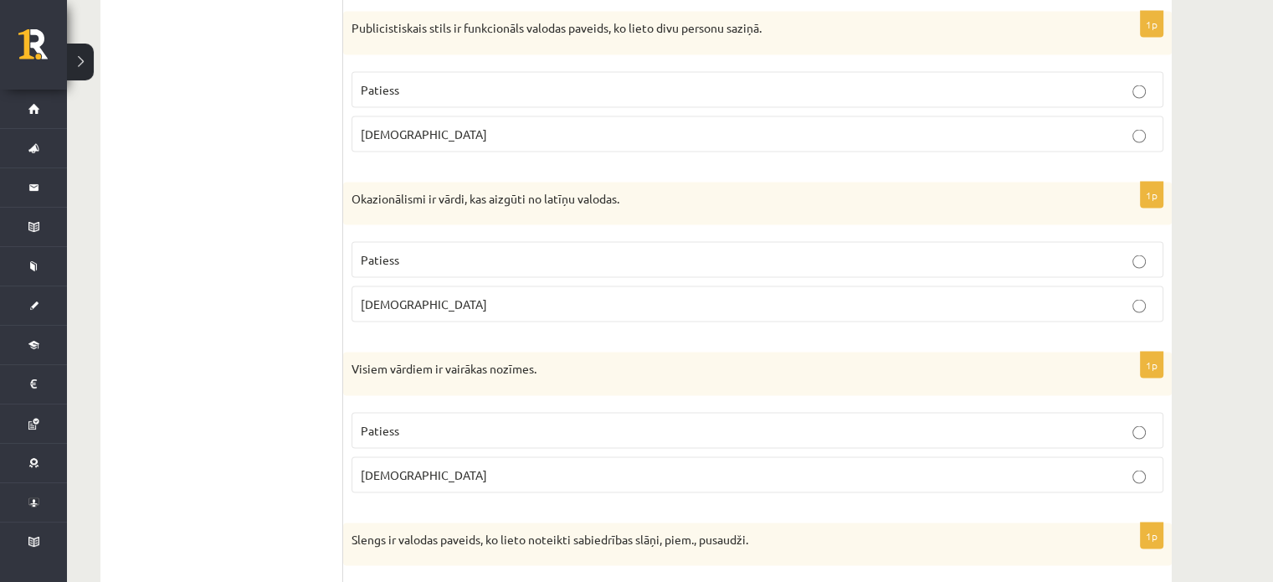
scroll to position [3265, 0]
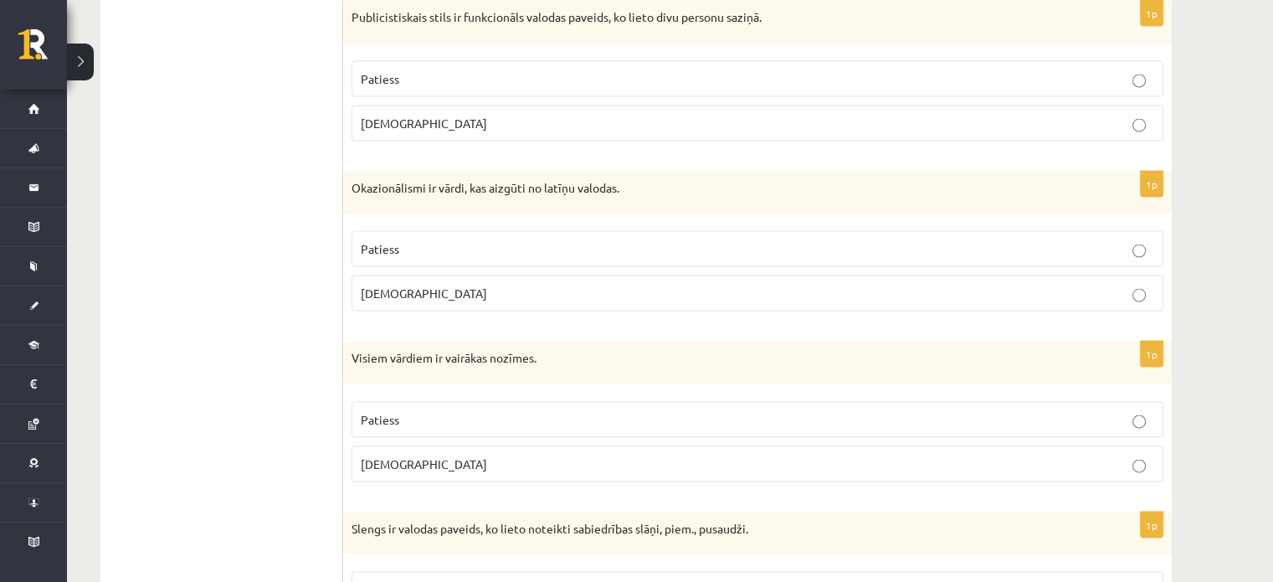
click at [449, 284] on p "Aplams" at bounding box center [757, 293] width 793 height 18
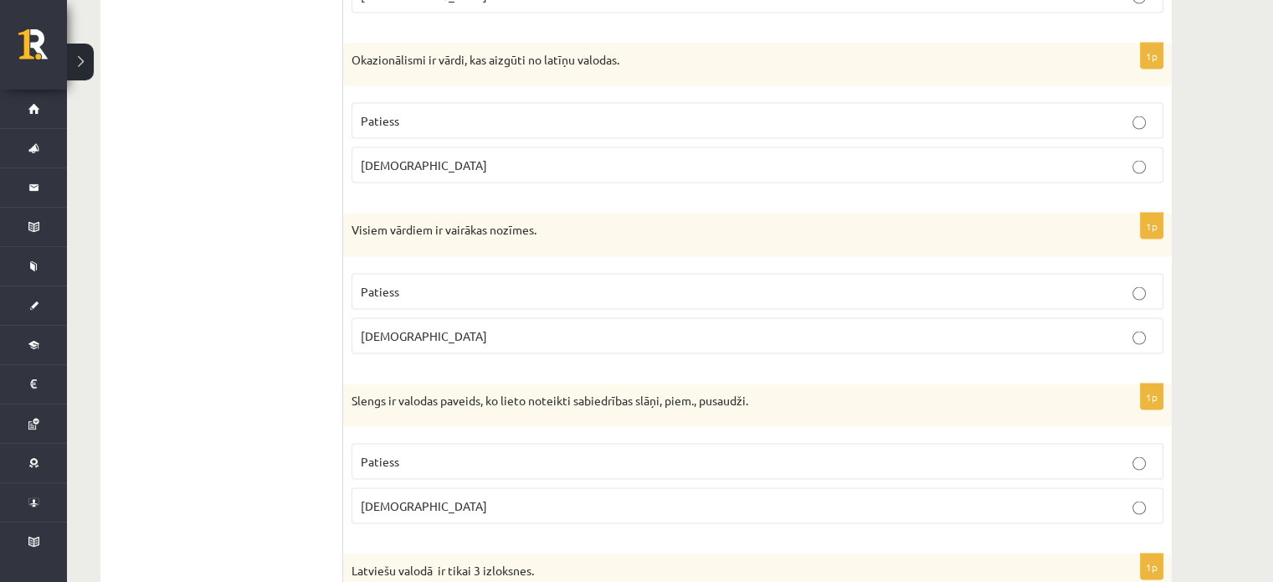
scroll to position [3432, 0]
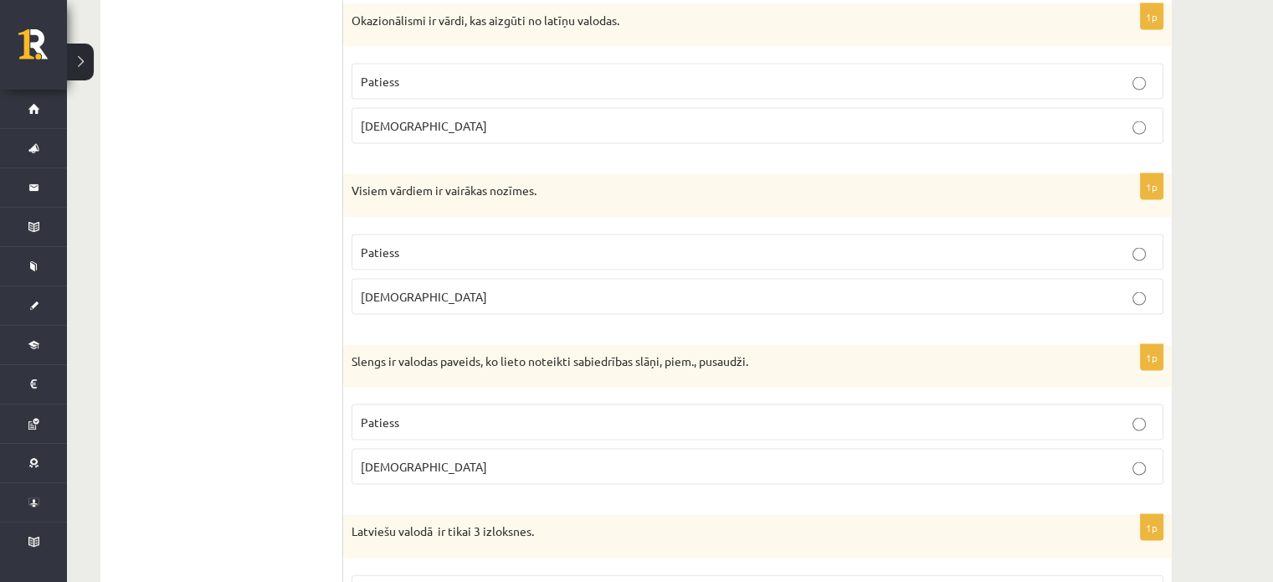
click at [449, 288] on p "Aplams" at bounding box center [757, 297] width 793 height 18
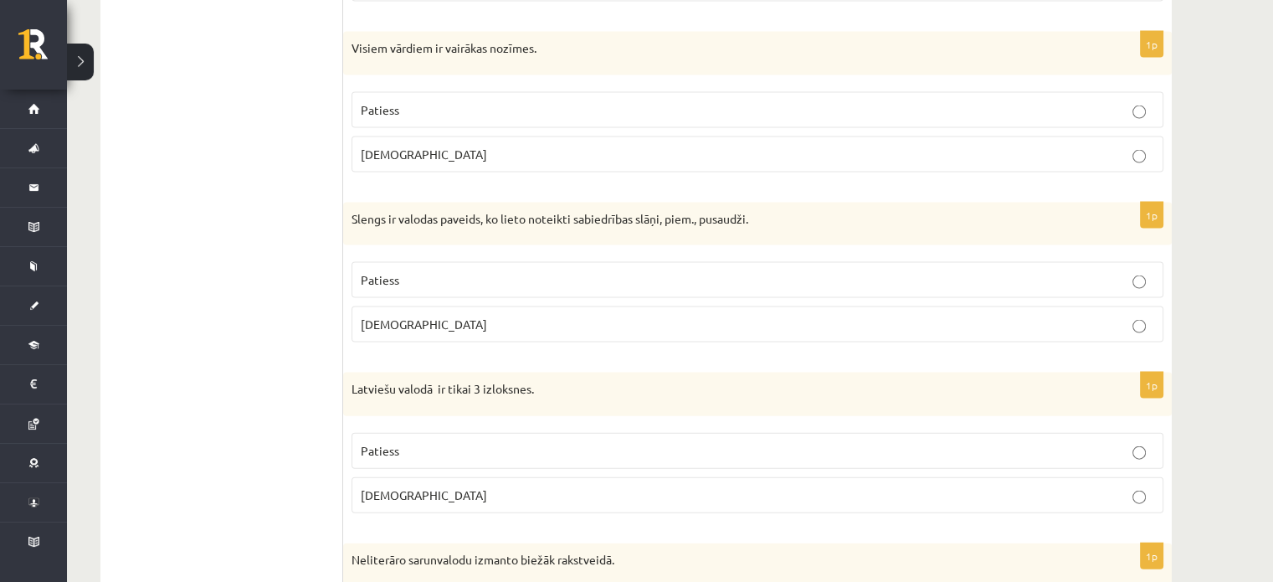
scroll to position [3600, 0]
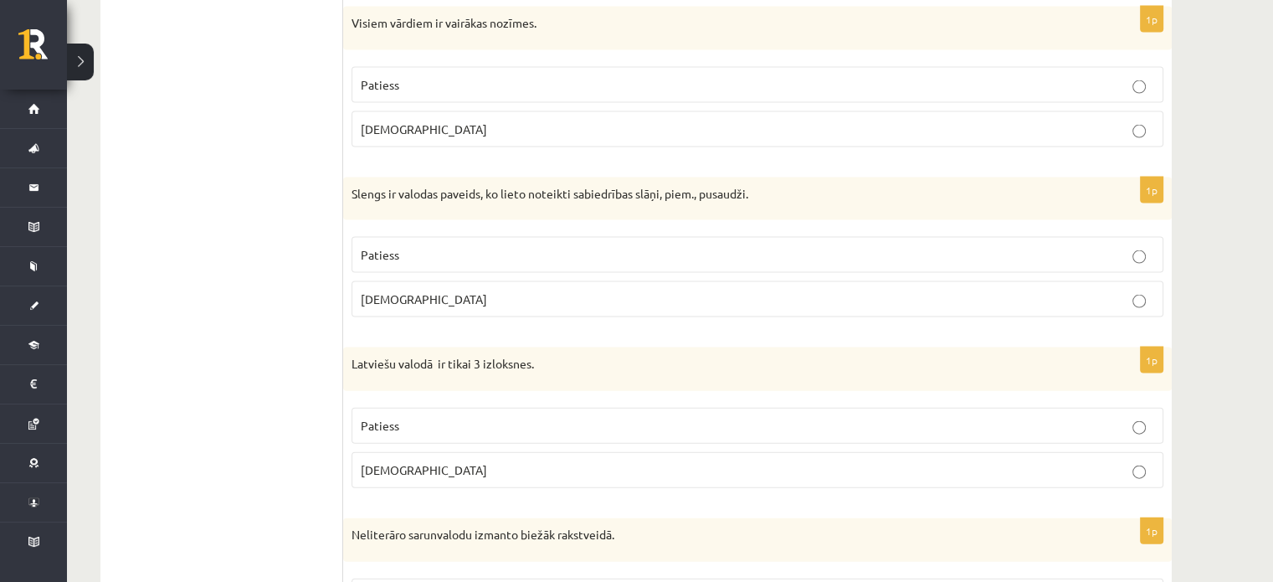
click at [454, 246] on p "Patiess" at bounding box center [757, 255] width 793 height 18
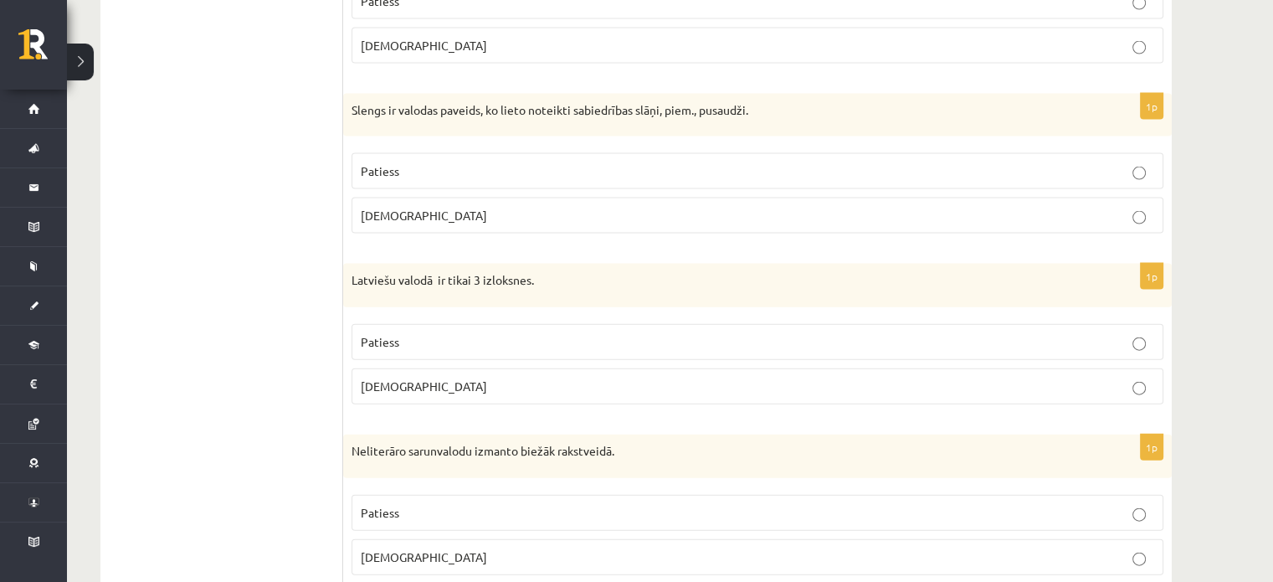
scroll to position [3767, 0]
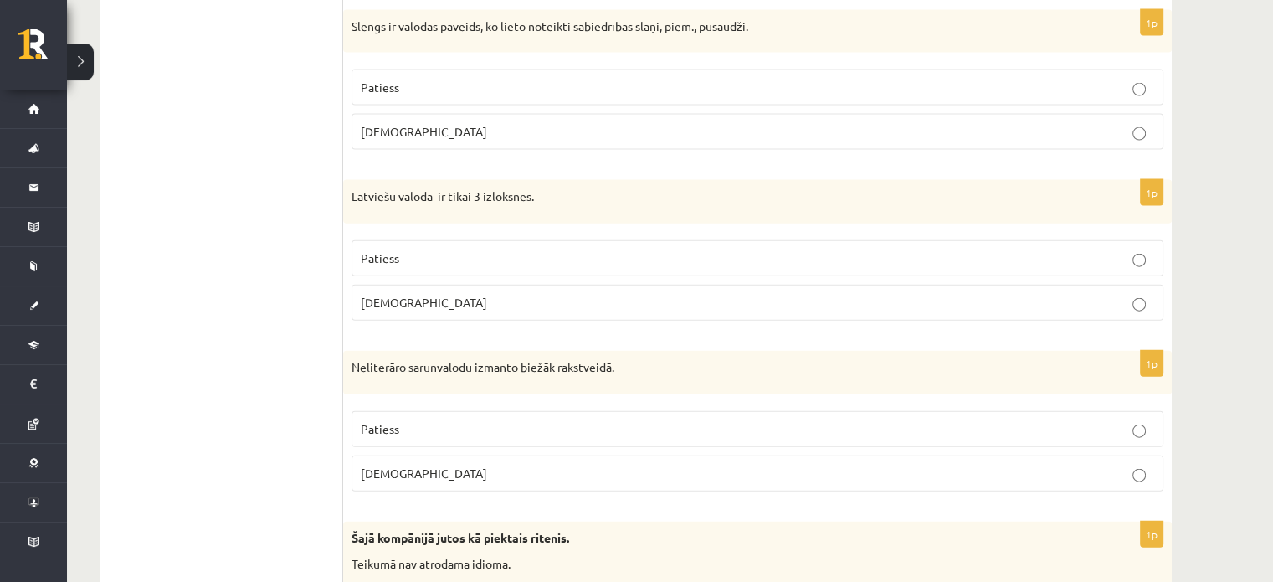
click at [454, 249] on p "Patiess" at bounding box center [757, 258] width 793 height 18
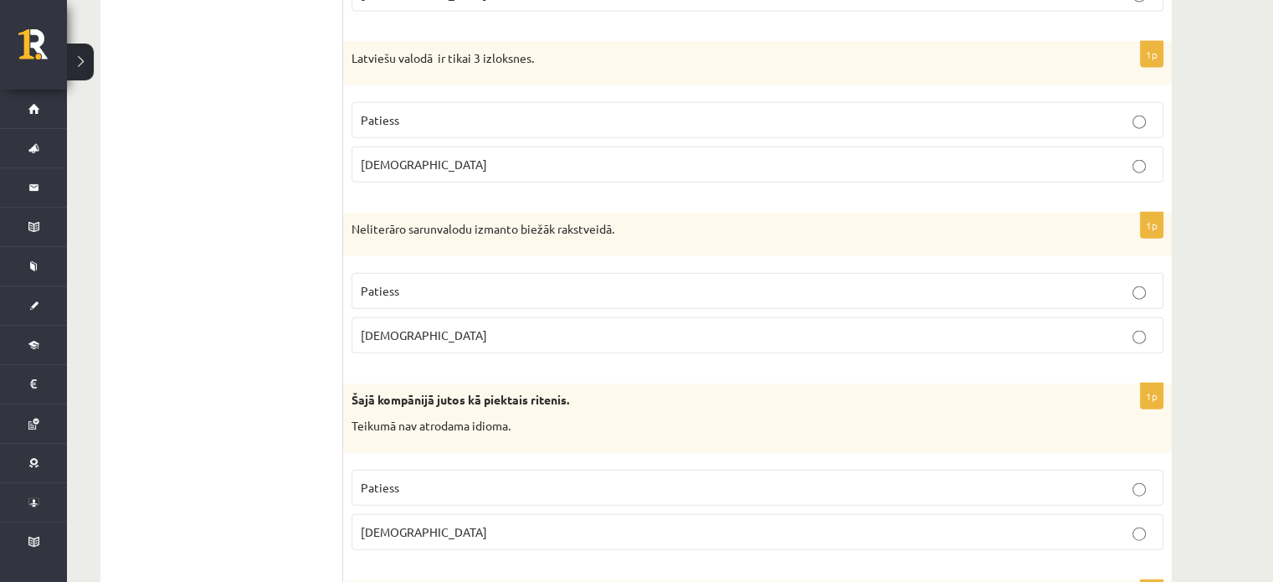
scroll to position [3934, 0]
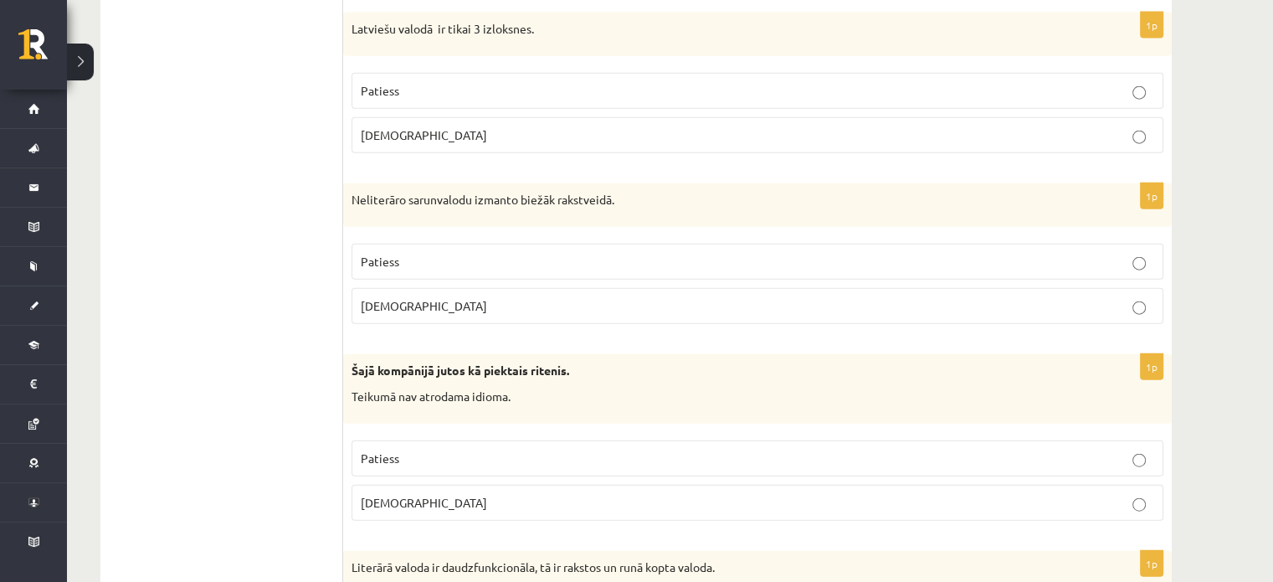
click at [459, 297] on p "Aplams" at bounding box center [757, 306] width 793 height 18
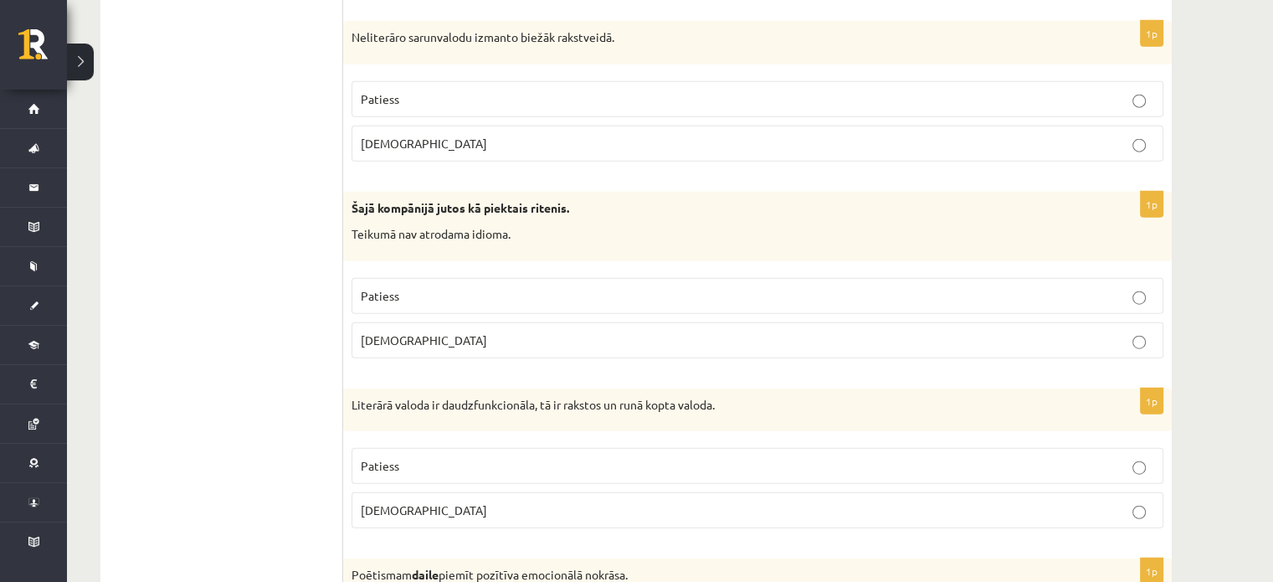
scroll to position [4185, 0]
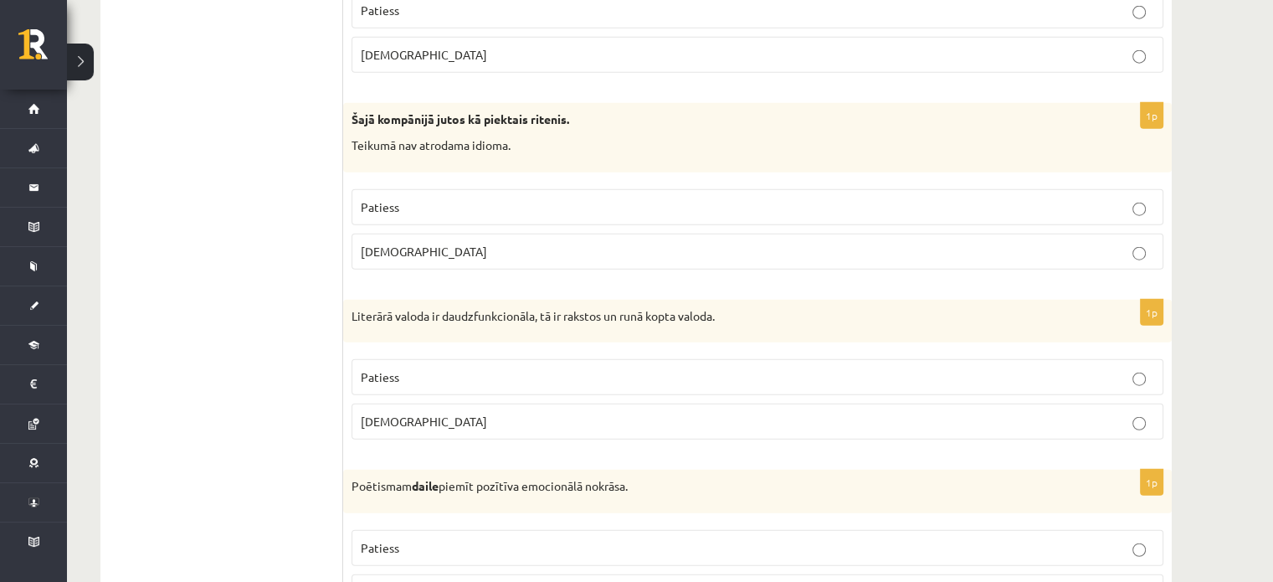
click at [461, 243] on p "Aplams" at bounding box center [757, 252] width 793 height 18
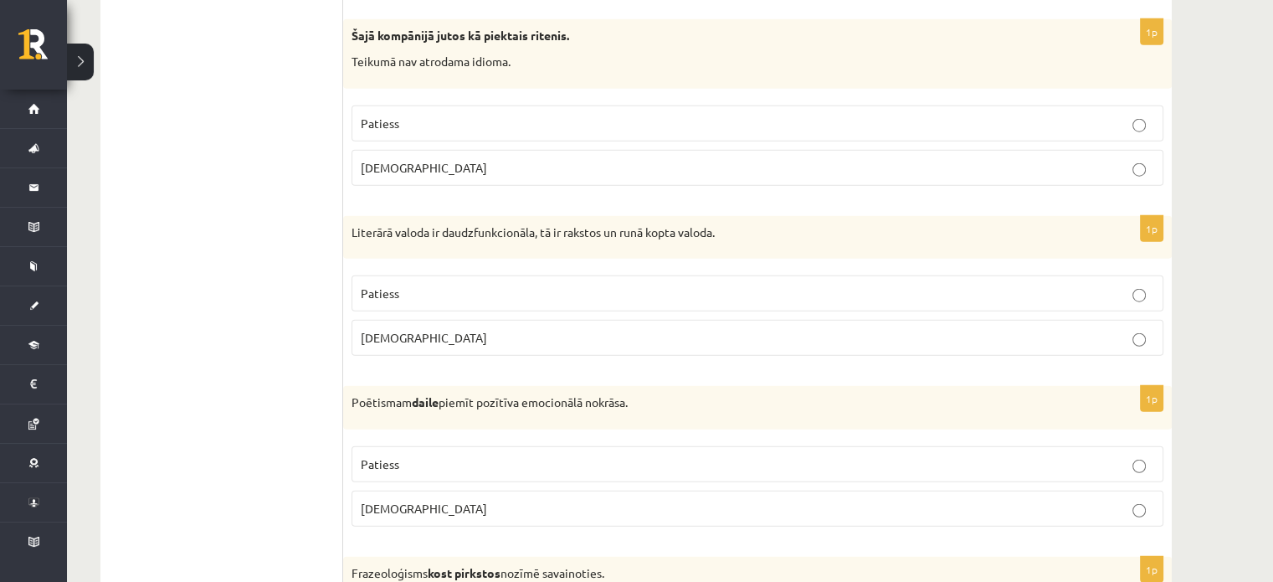
scroll to position [4353, 0]
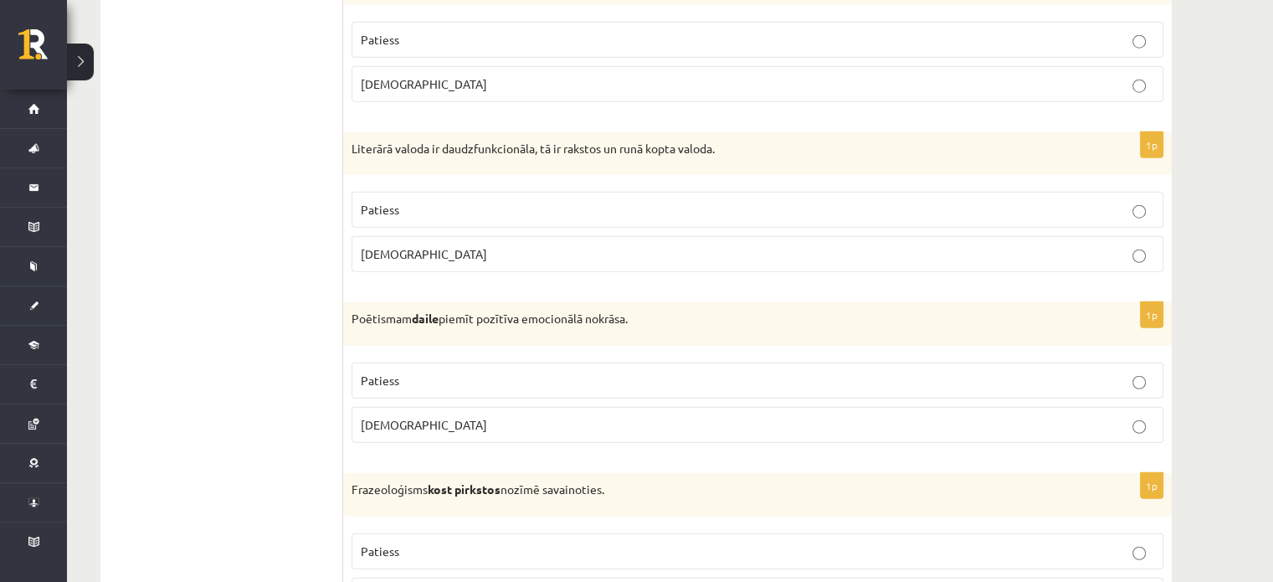
click at [473, 201] on p "Patiess" at bounding box center [757, 210] width 793 height 18
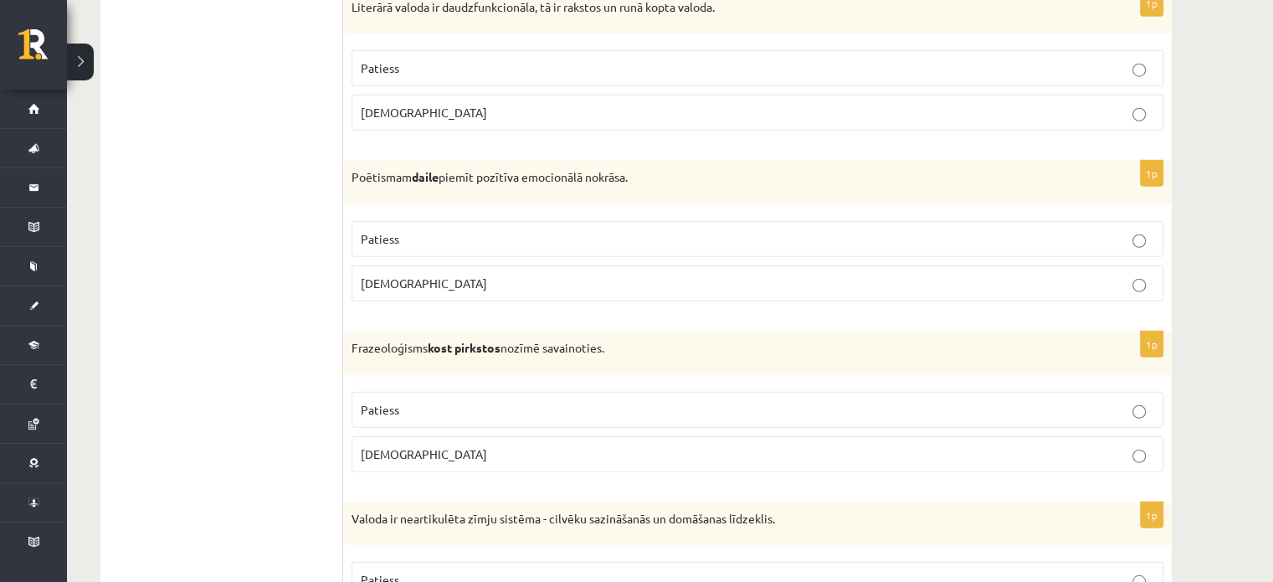
scroll to position [4520, 0]
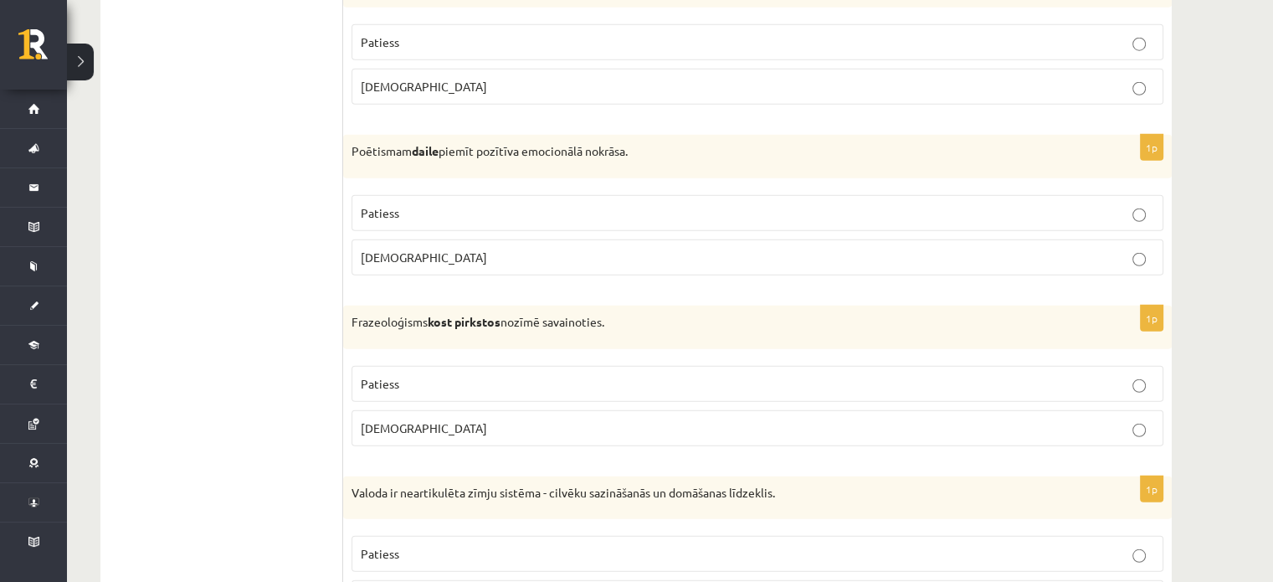
click at [460, 204] on p "Patiess" at bounding box center [757, 213] width 793 height 18
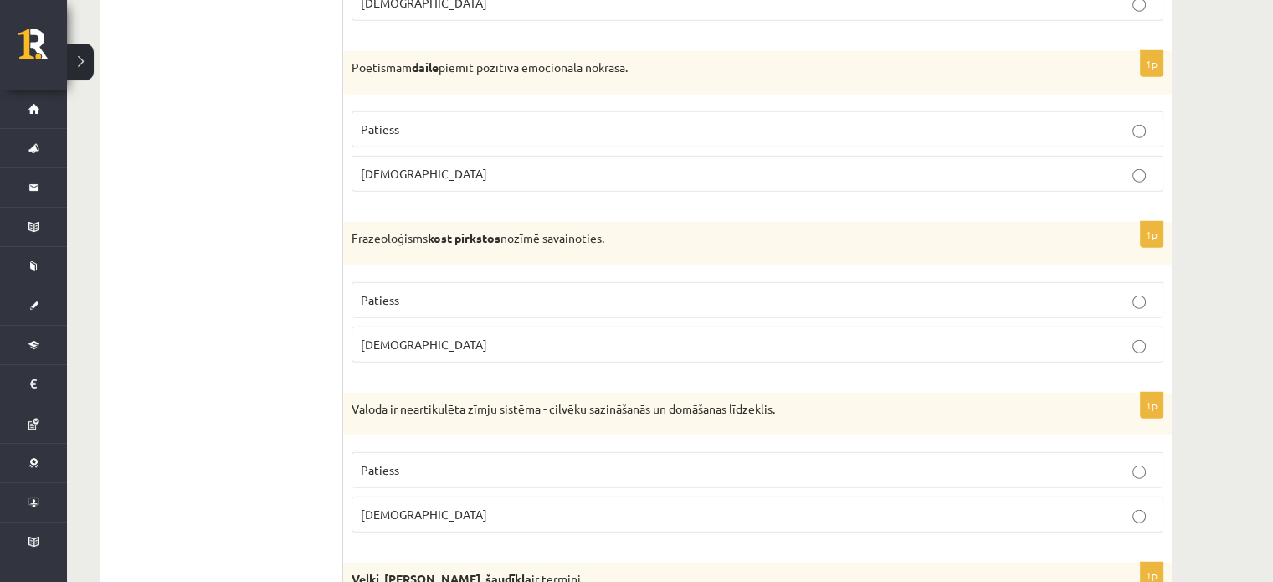
scroll to position [4687, 0]
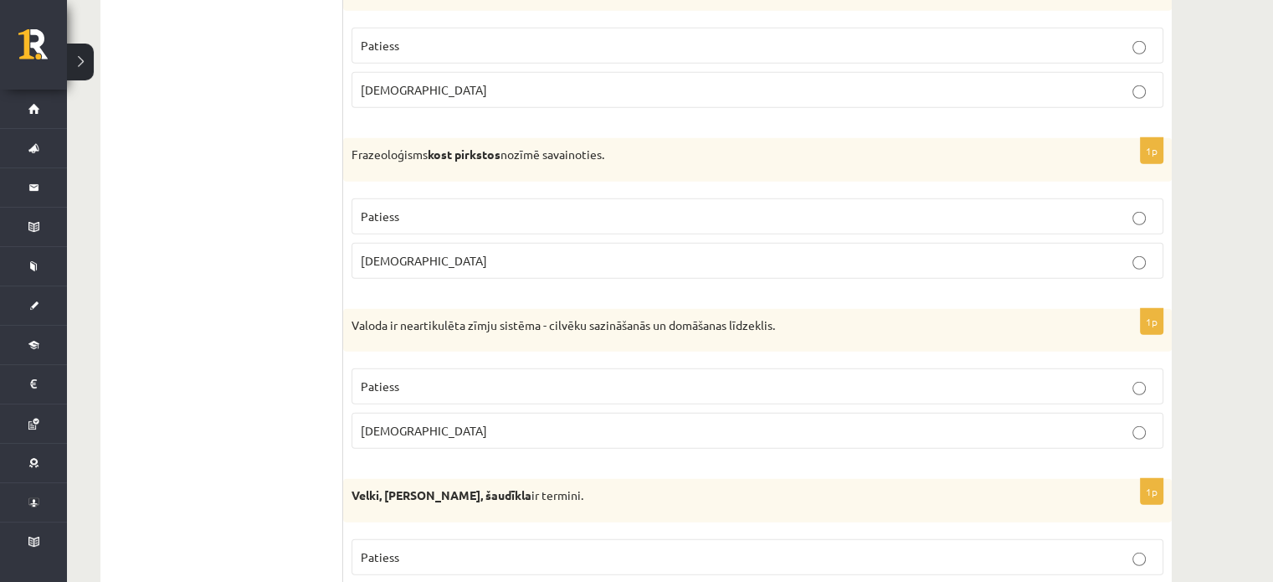
click at [468, 251] on label "Aplams" at bounding box center [757, 261] width 812 height 36
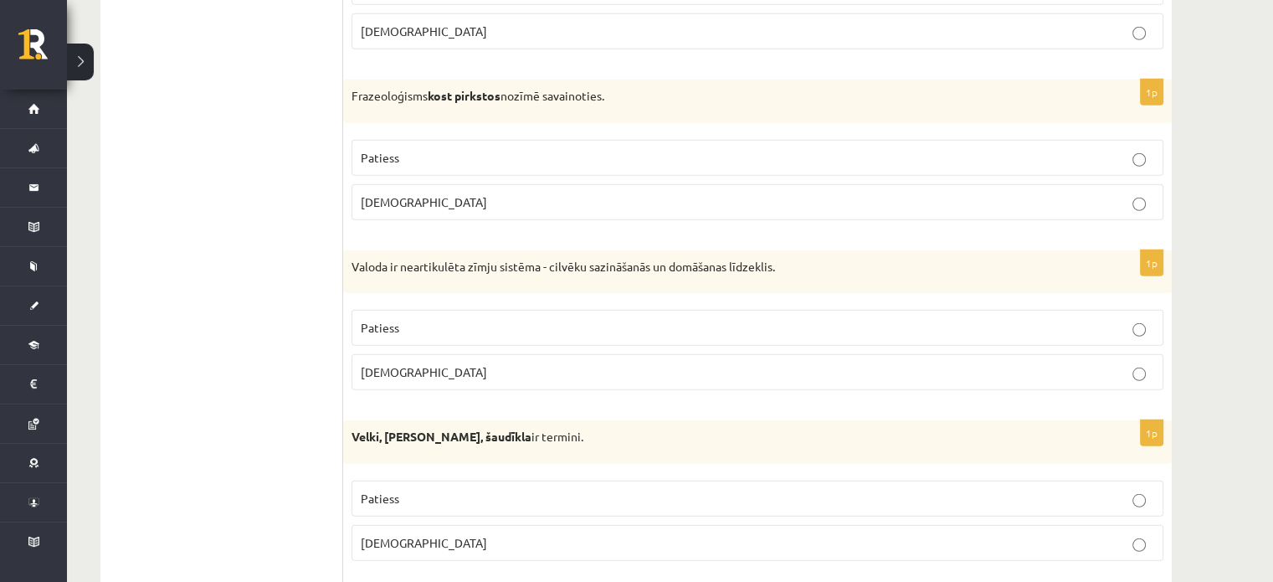
scroll to position [4771, 0]
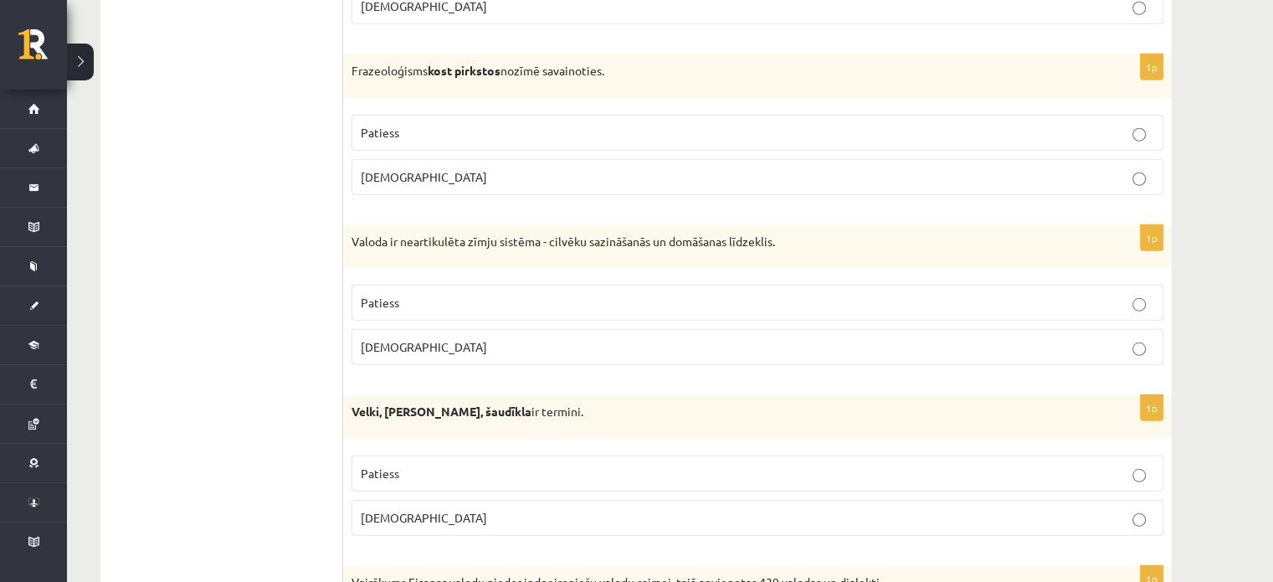
click at [459, 338] on p "Aplams" at bounding box center [757, 347] width 793 height 18
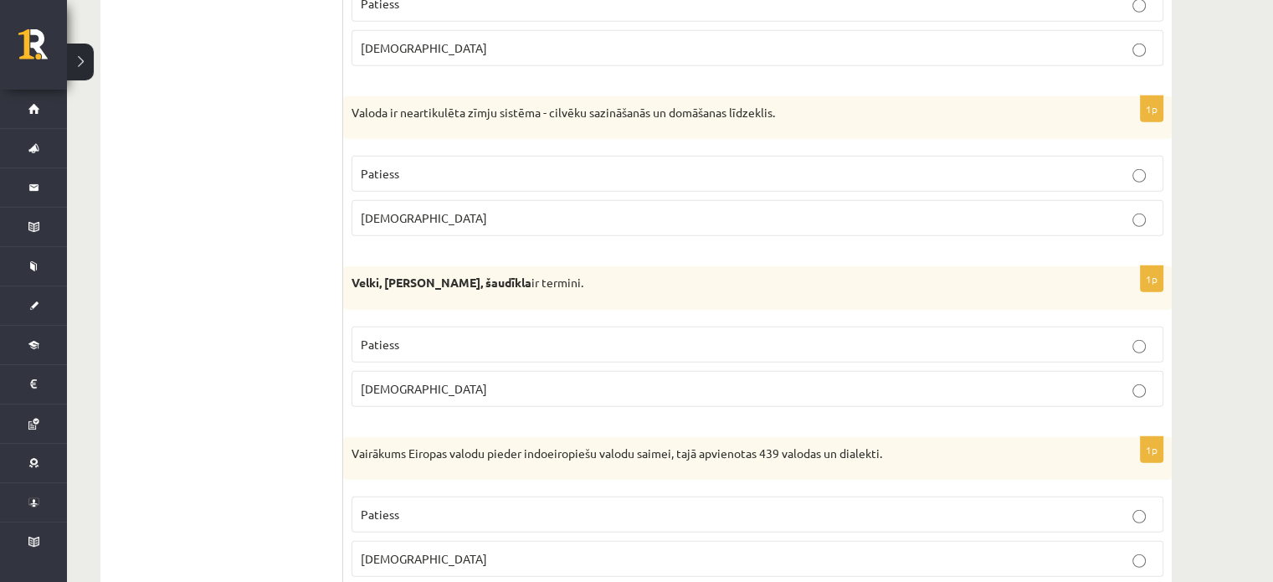
scroll to position [4938, 0]
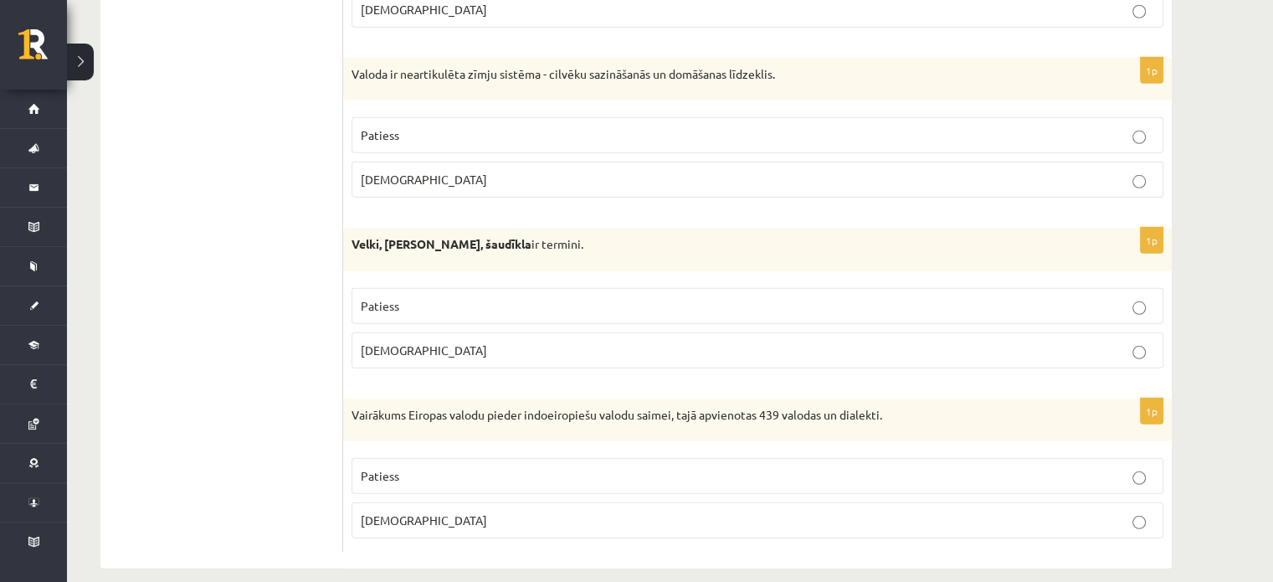
click at [454, 341] on p "Aplams" at bounding box center [757, 350] width 793 height 18
click at [466, 465] on p "Patiess" at bounding box center [757, 474] width 793 height 18
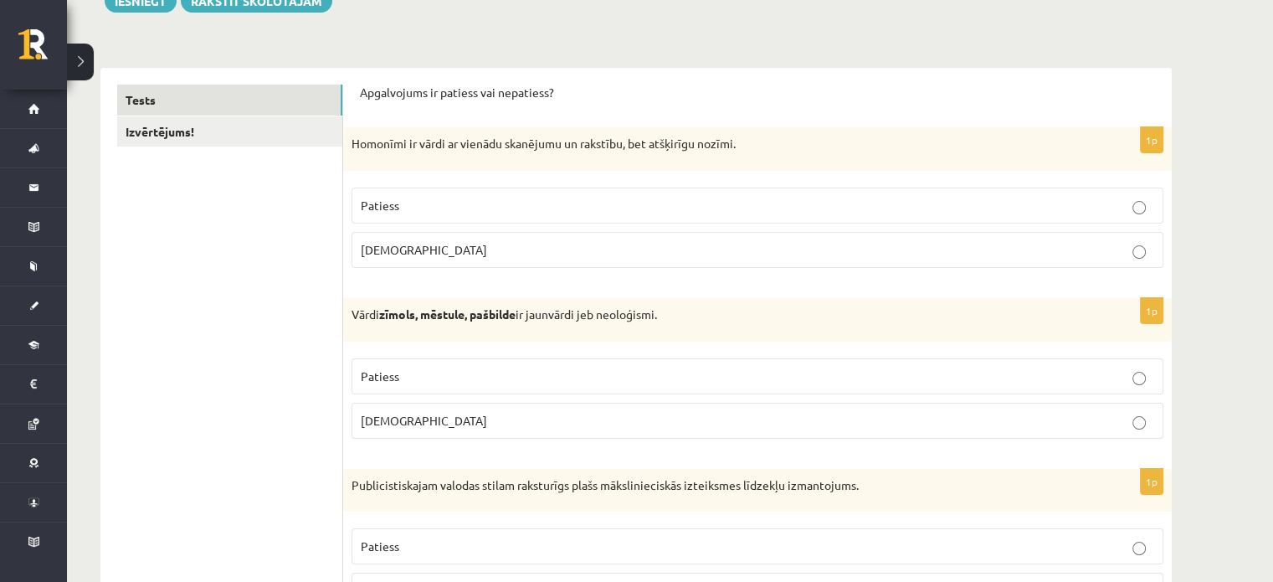
scroll to position [0, 0]
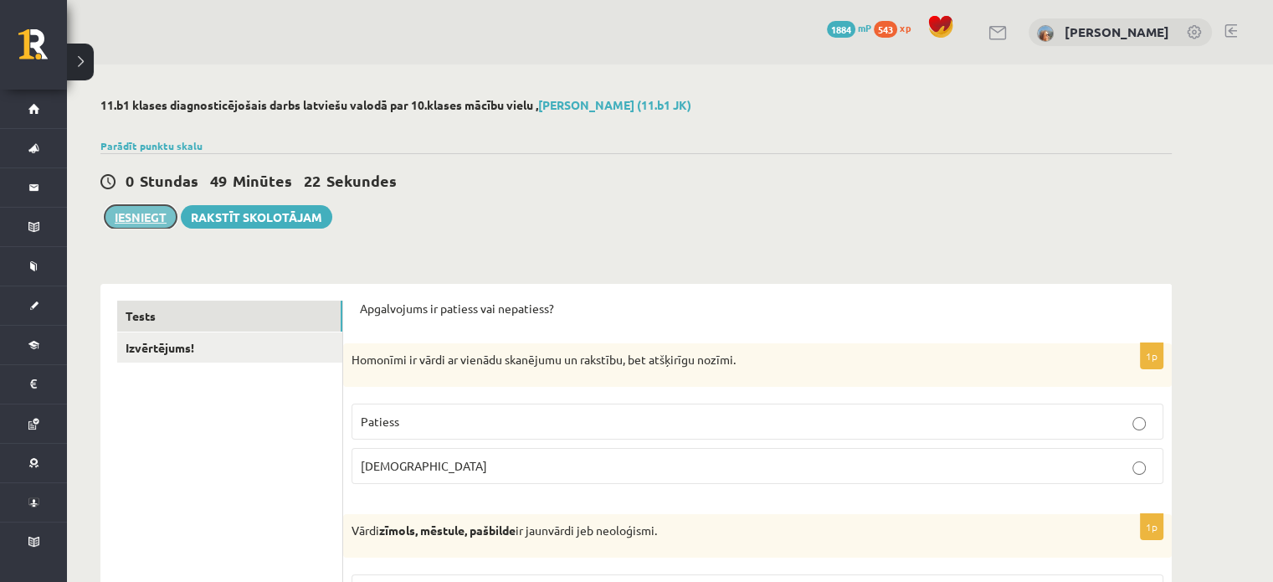
click at [154, 218] on button "Iesniegt" at bounding box center [141, 216] width 72 height 23
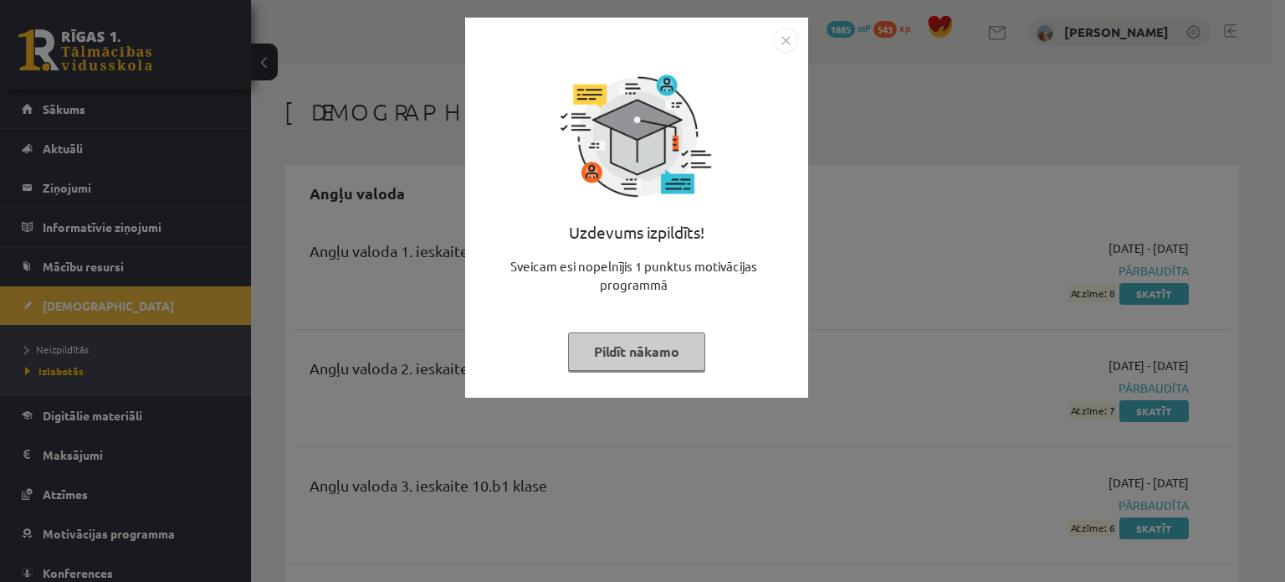
click at [669, 347] on button "Pildīt nākamo" at bounding box center [636, 351] width 137 height 38
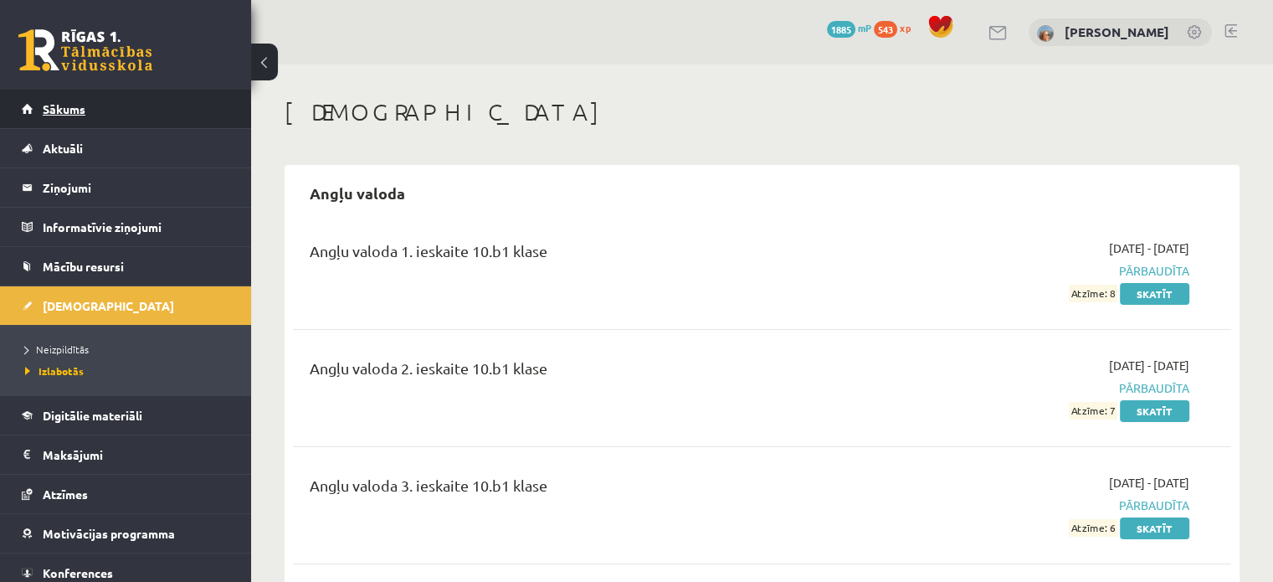
click at [207, 105] on link "Sākums" at bounding box center [126, 109] width 208 height 38
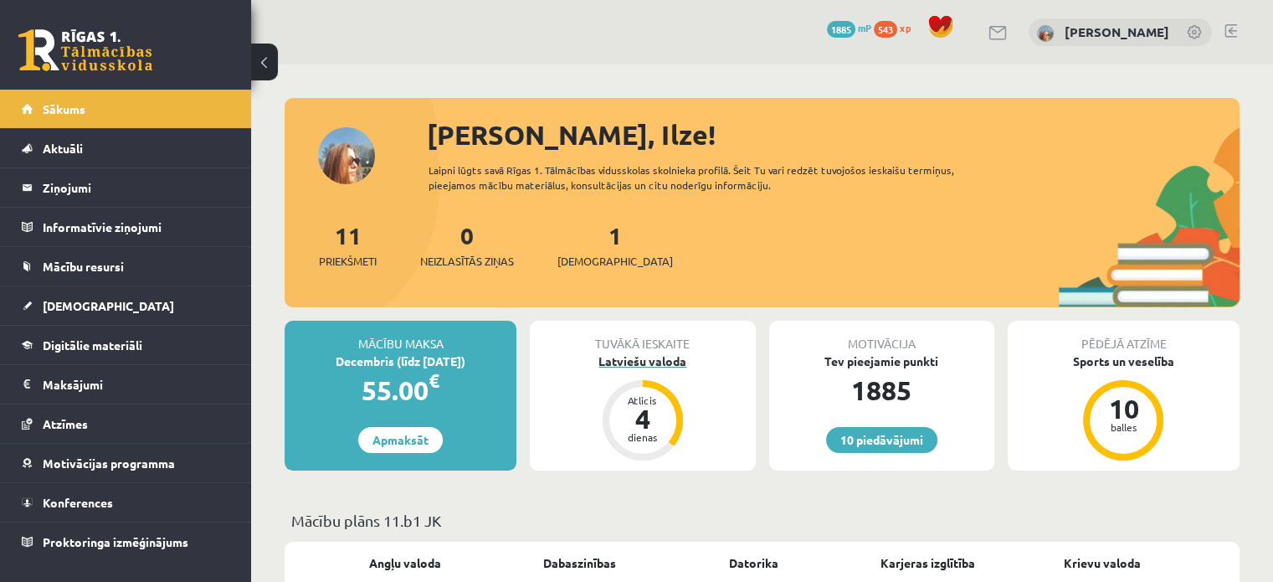
click at [652, 366] on div "Latviešu valoda" at bounding box center [642, 361] width 225 height 18
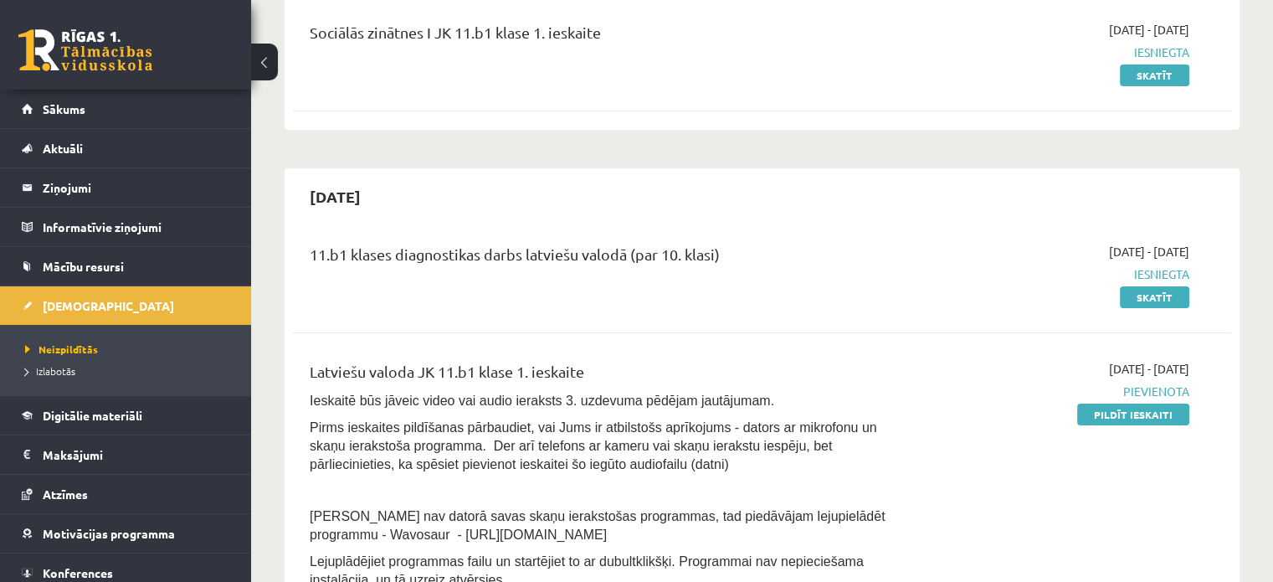
scroll to position [251, 0]
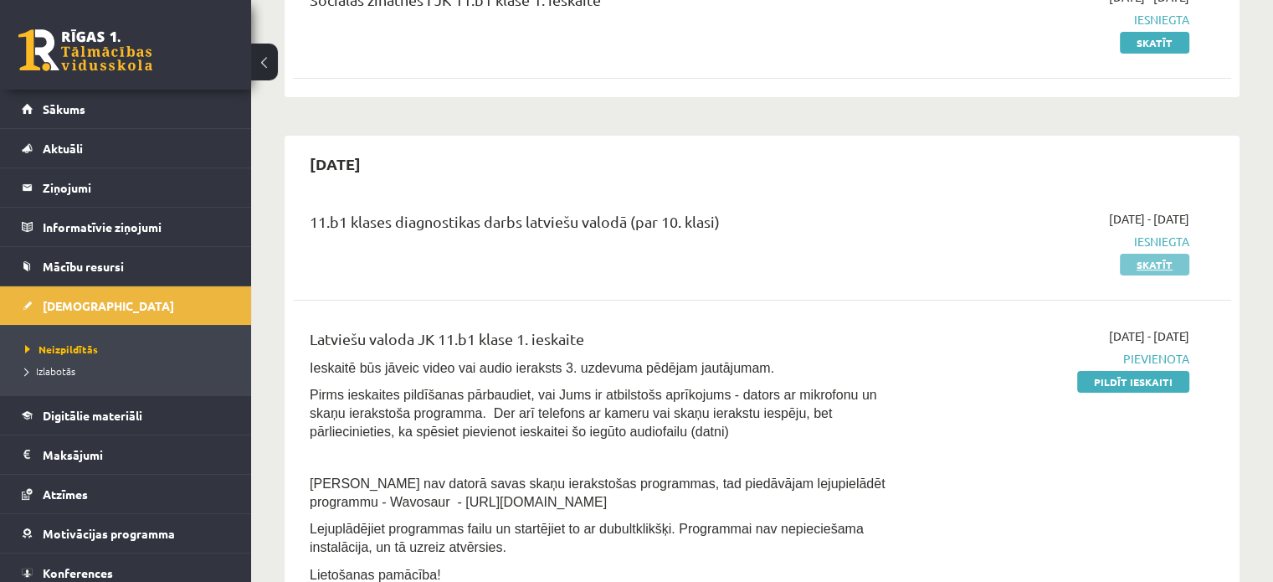
click at [1136, 262] on link "Skatīt" at bounding box center [1154, 265] width 69 height 22
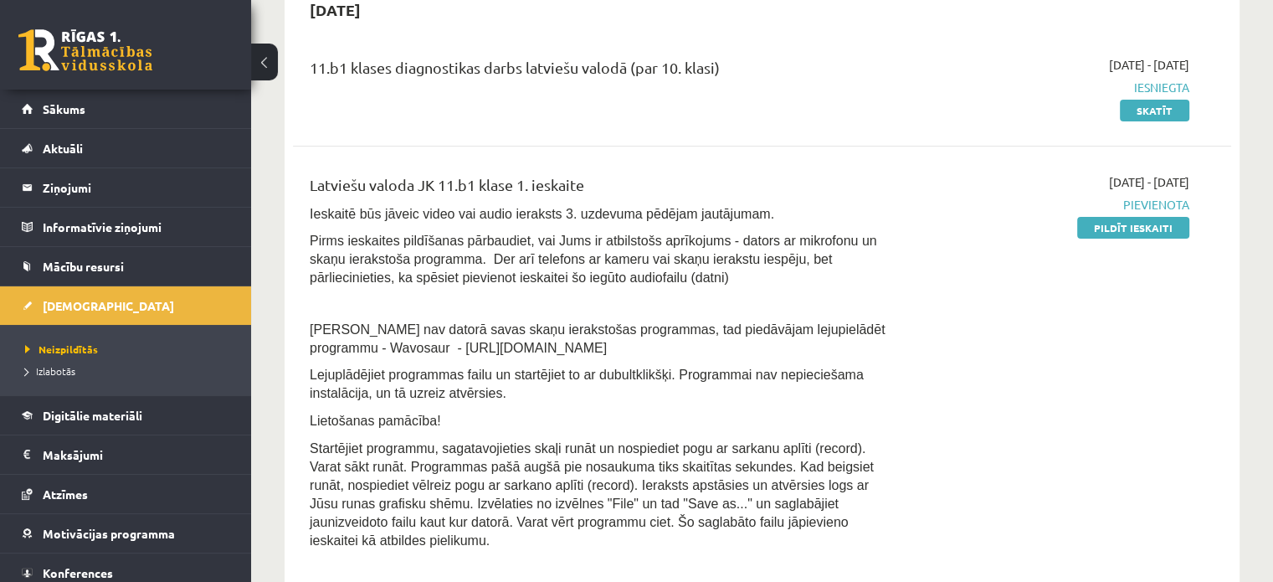
scroll to position [415, 0]
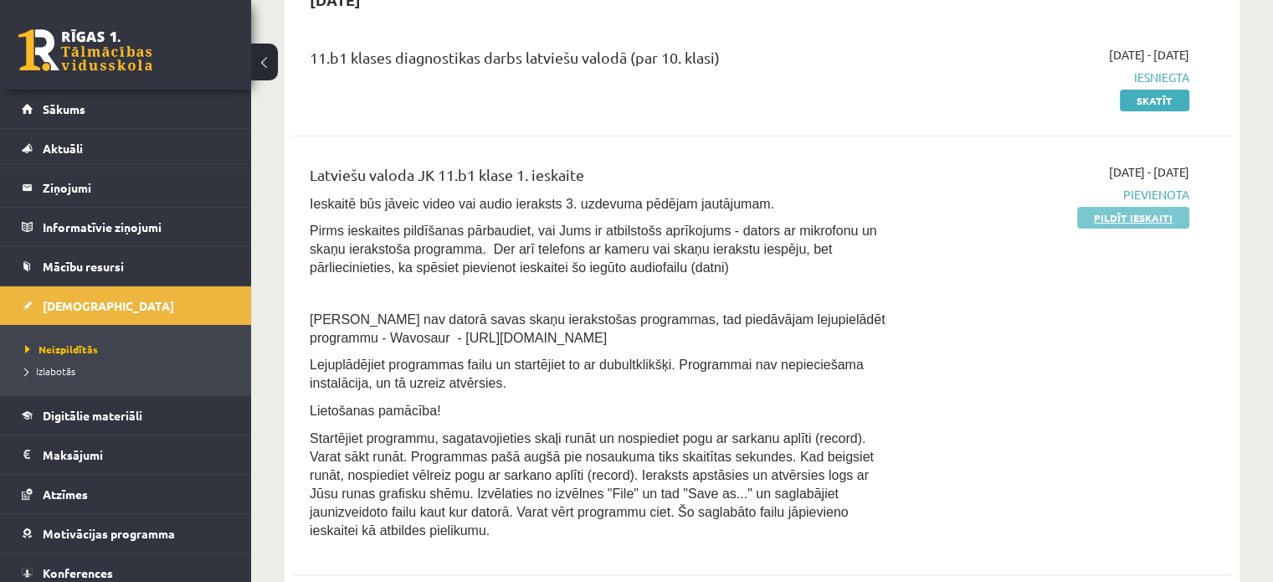
click at [1105, 219] on link "Pildīt ieskaiti" at bounding box center [1133, 218] width 112 height 22
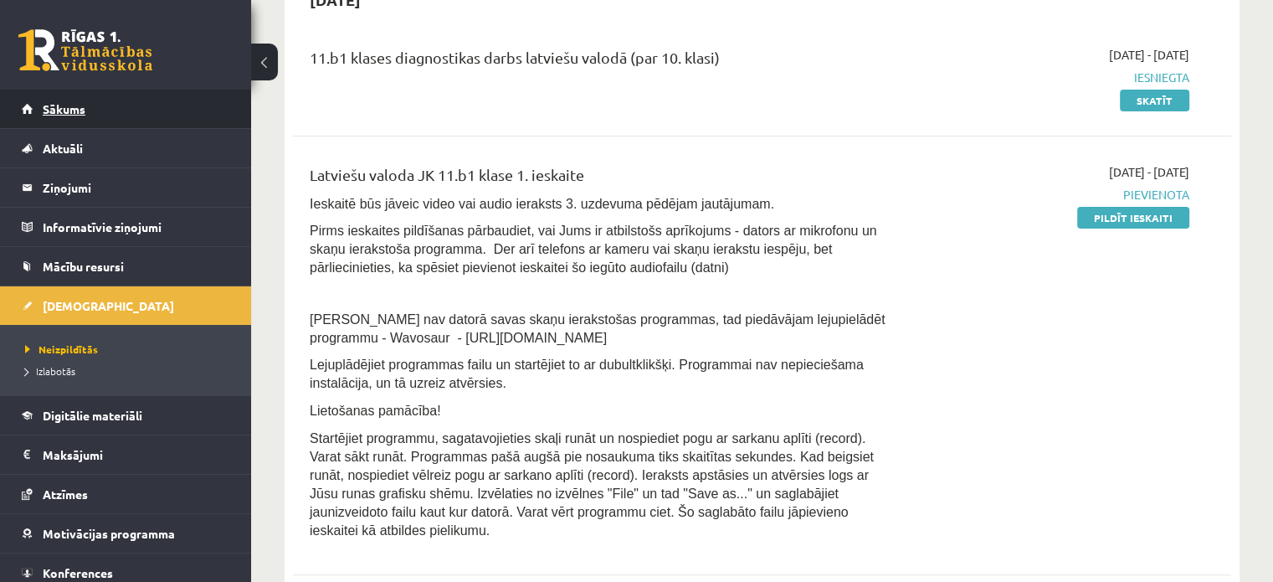
click at [171, 124] on link "Sākums" at bounding box center [126, 109] width 208 height 38
